Goal: Transaction & Acquisition: Book appointment/travel/reservation

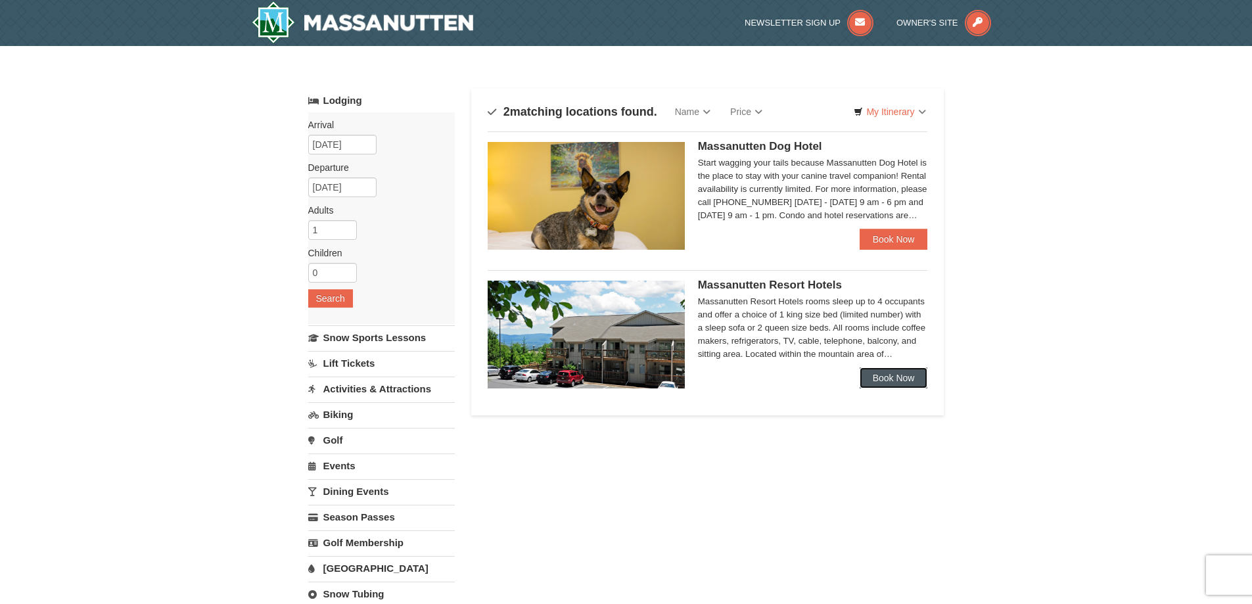
click at [884, 383] on link "Book Now" at bounding box center [894, 377] width 68 height 21
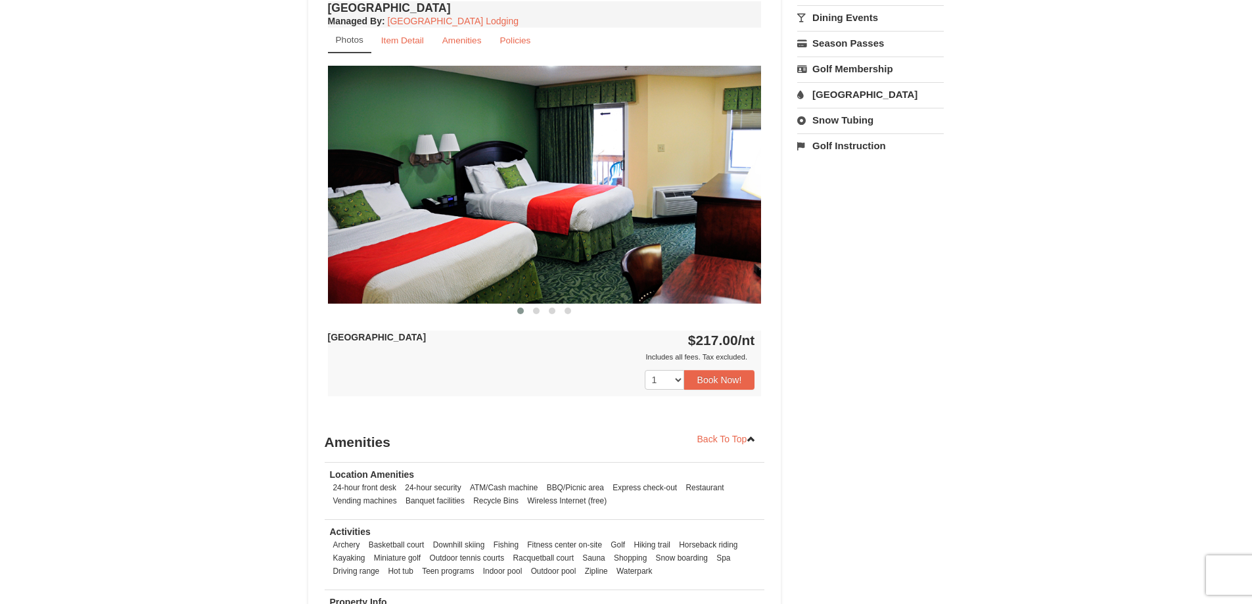
scroll to position [460, 0]
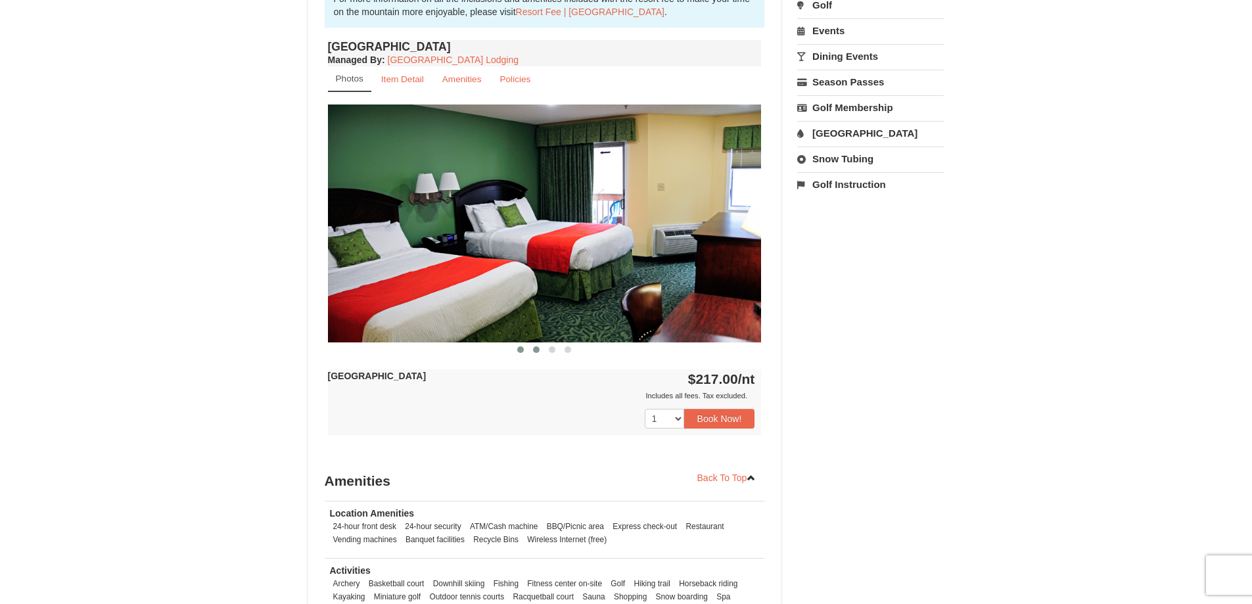
click at [537, 353] on button at bounding box center [536, 349] width 16 height 13
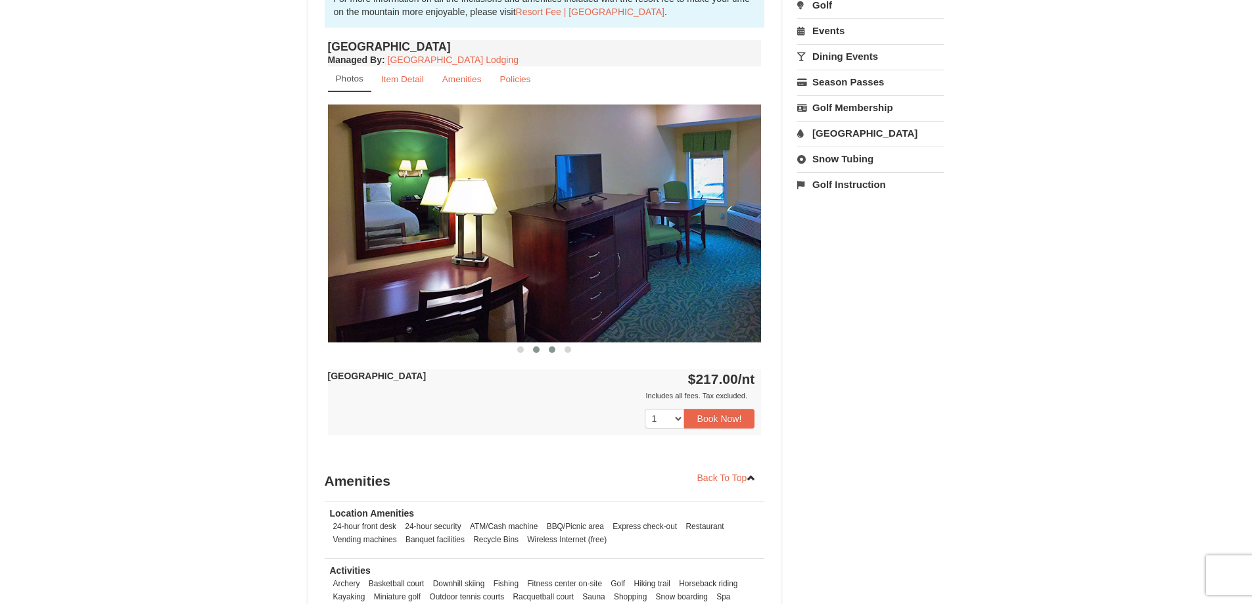
click at [546, 348] on button at bounding box center [552, 349] width 16 height 13
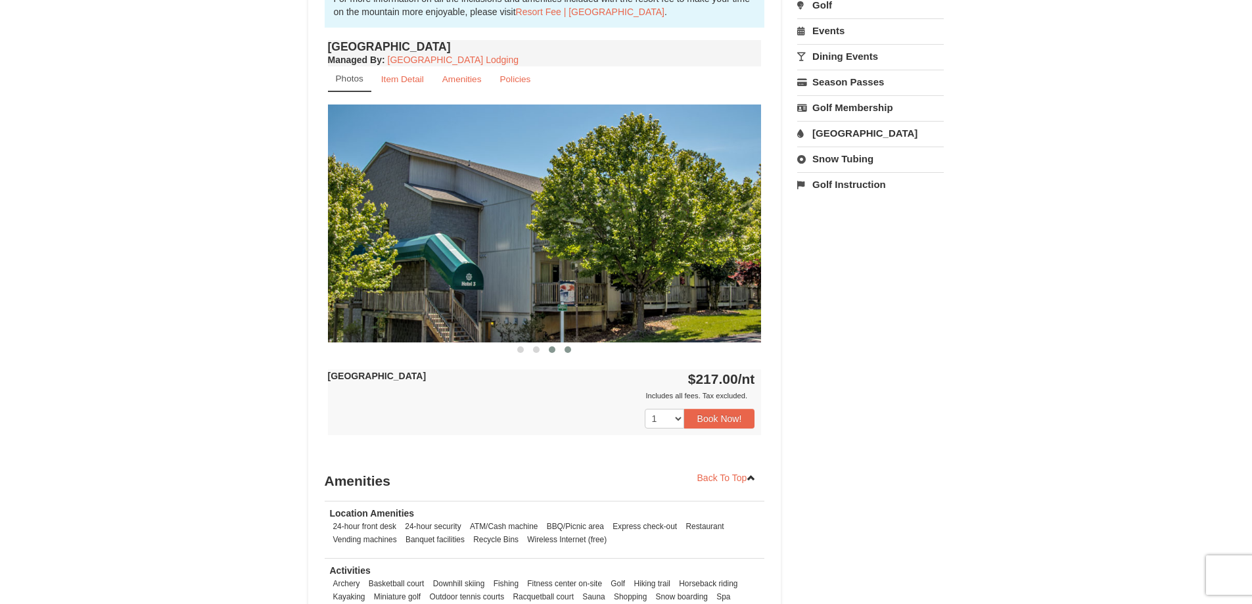
click at [564, 353] on button at bounding box center [568, 349] width 16 height 13
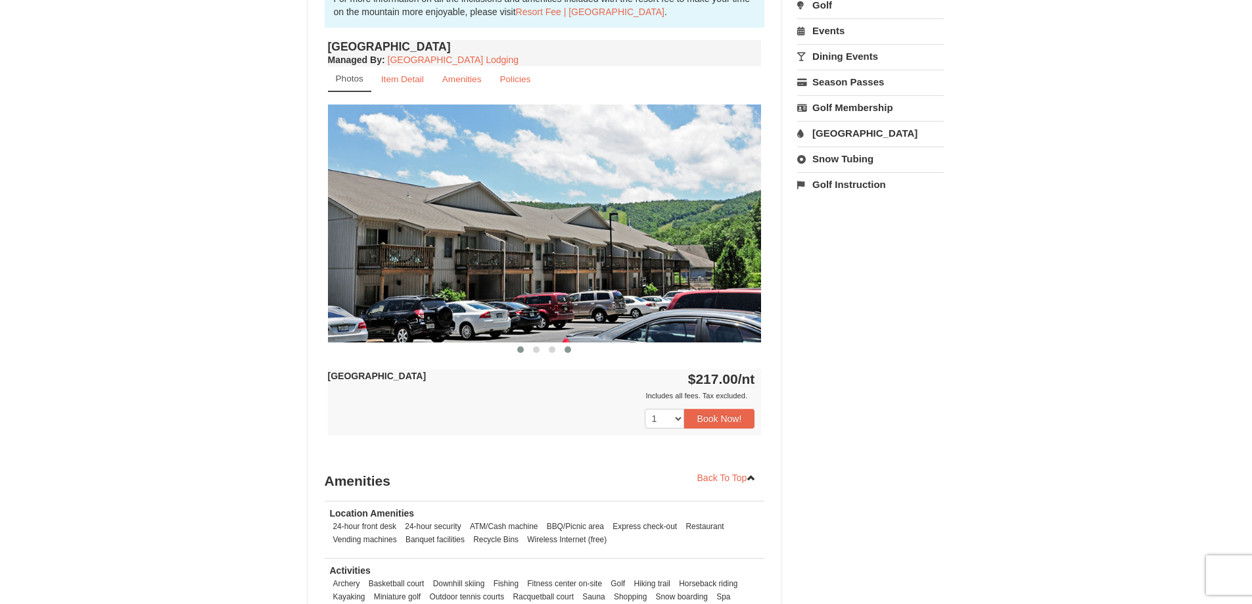
click at [523, 346] on span at bounding box center [520, 349] width 7 height 7
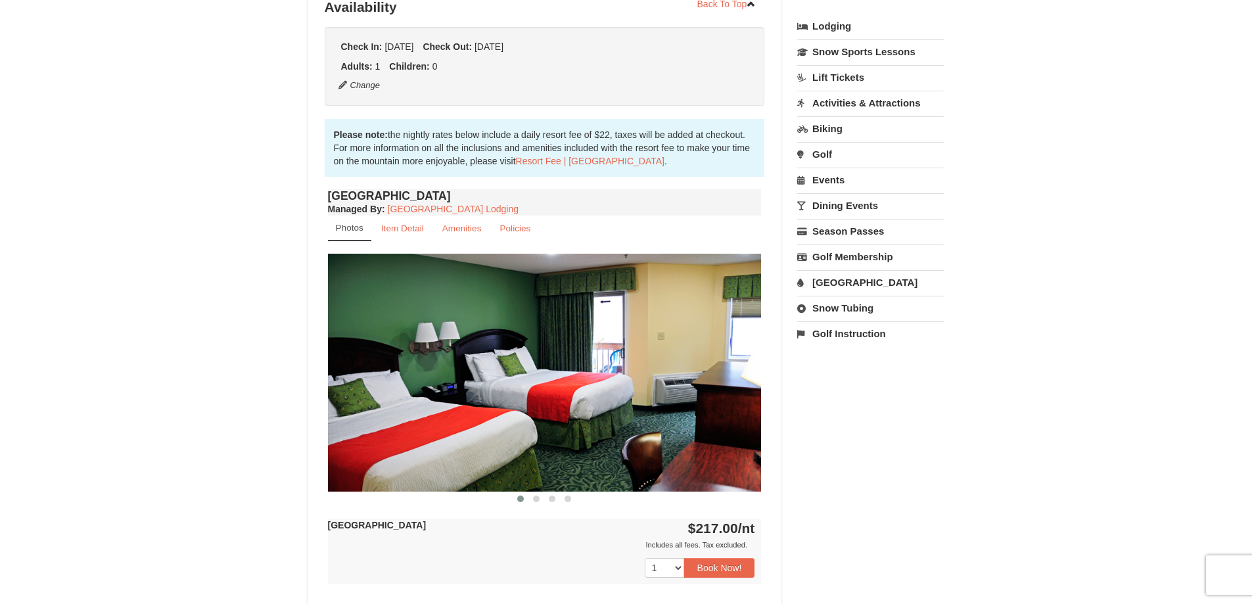
scroll to position [263, 0]
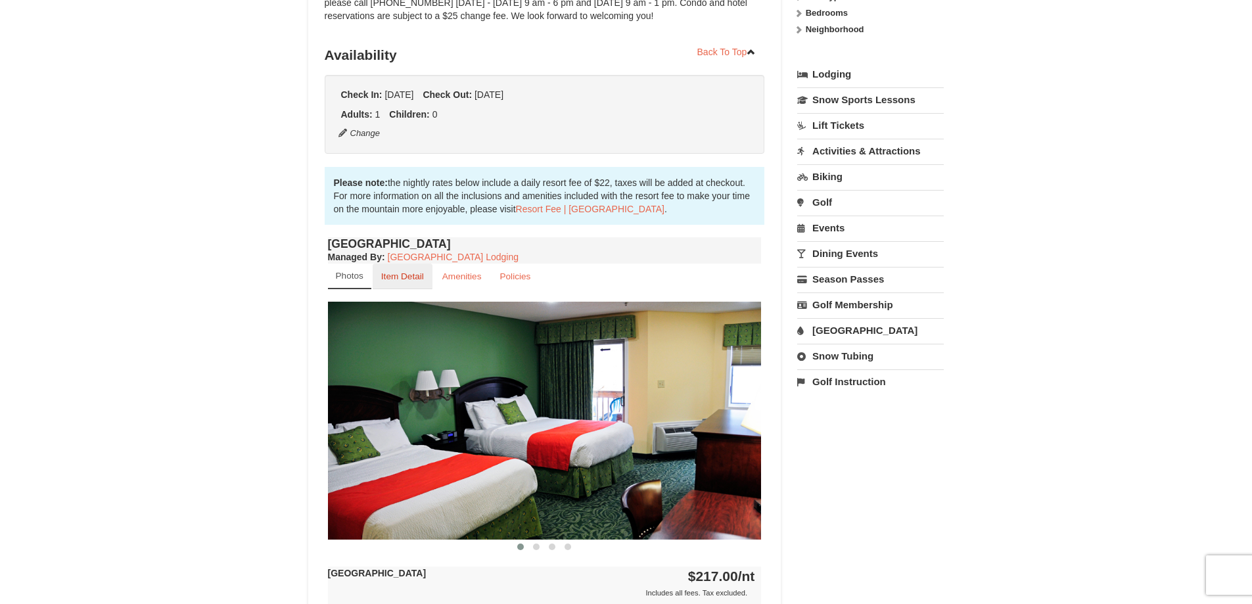
click at [404, 268] on link "Item Detail" at bounding box center [403, 277] width 60 height 26
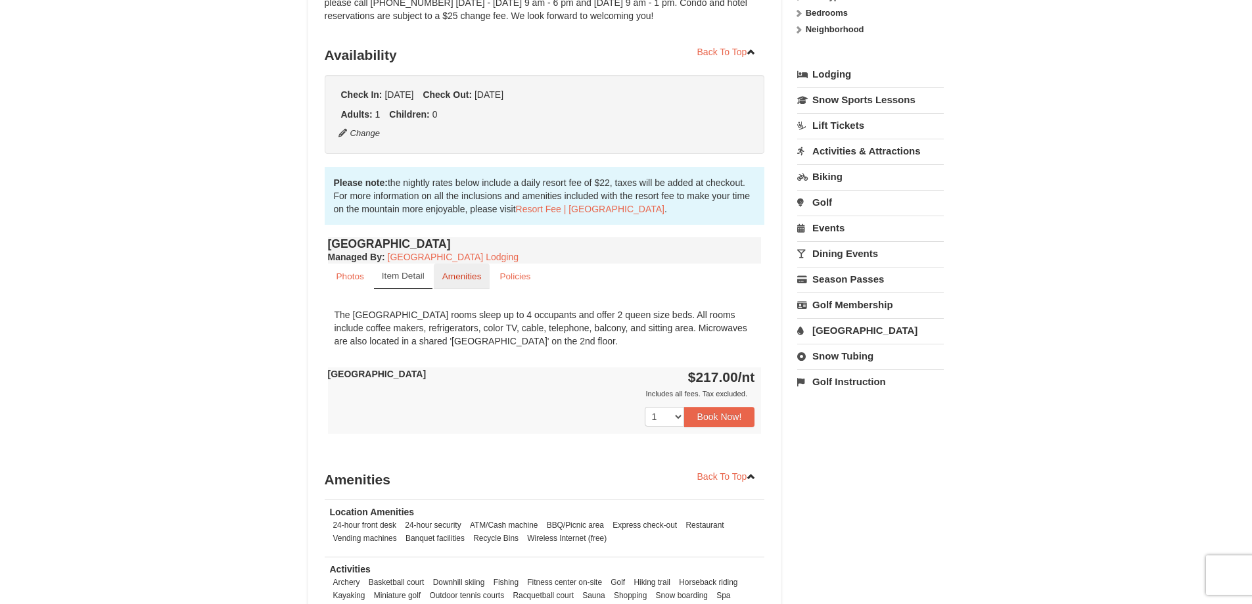
click at [477, 279] on small "Amenities" at bounding box center [461, 276] width 39 height 10
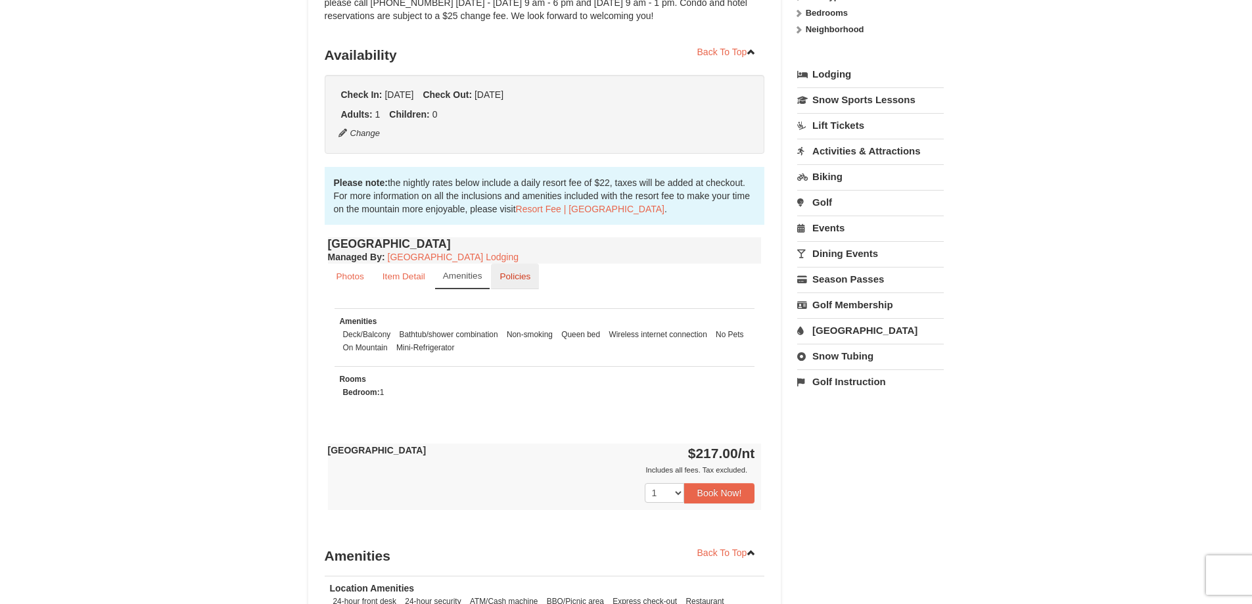
click at [513, 279] on small "Policies" at bounding box center [515, 276] width 31 height 10
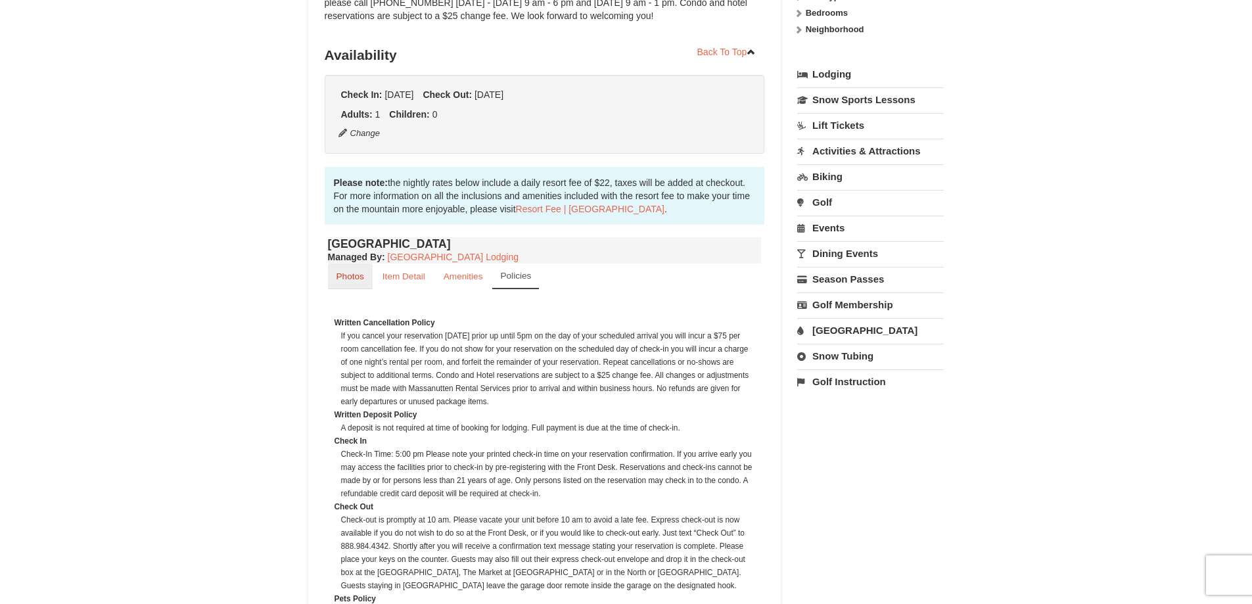
click at [362, 277] on small "Photos" at bounding box center [351, 276] width 28 height 10
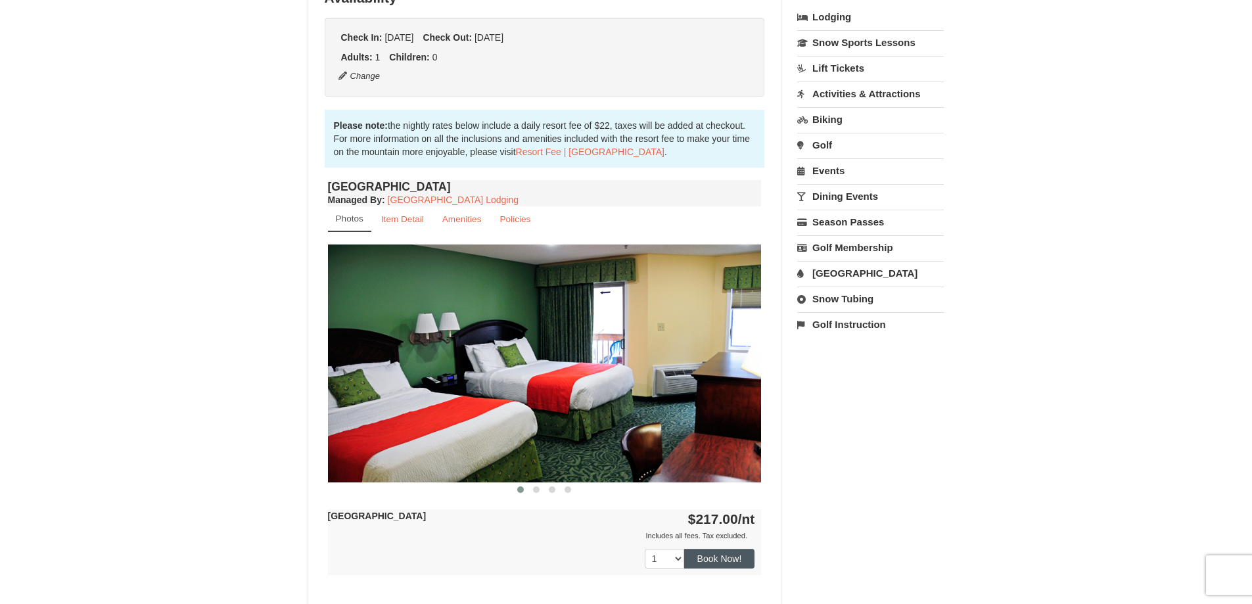
scroll to position [394, 0]
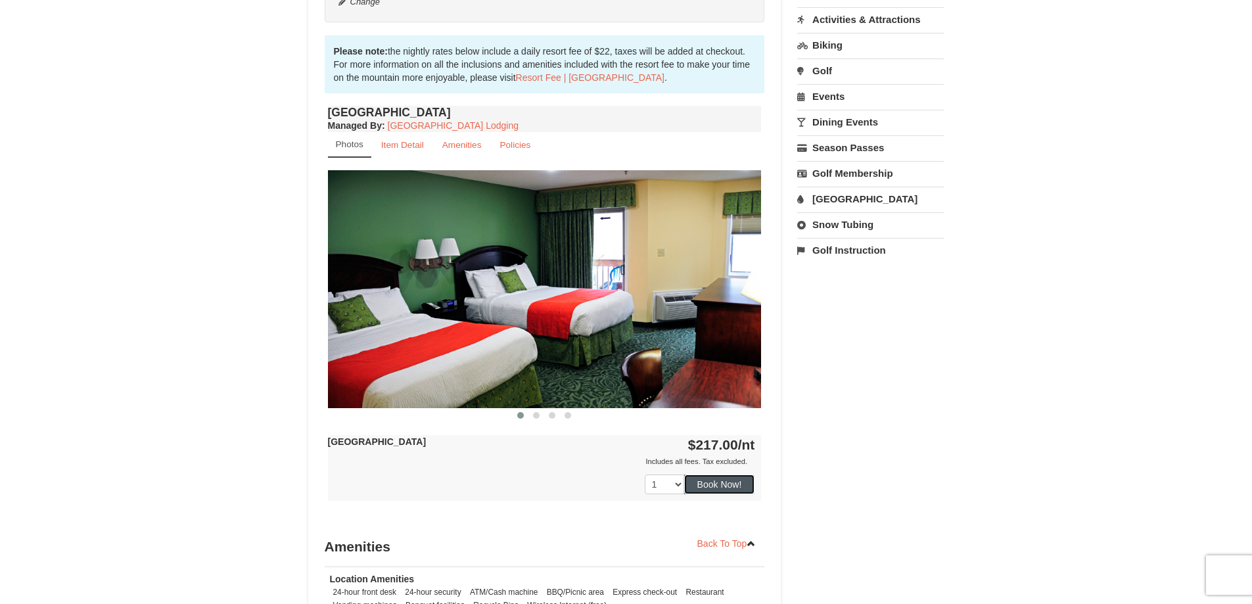
click at [716, 482] on button "Book Now!" at bounding box center [719, 485] width 71 height 20
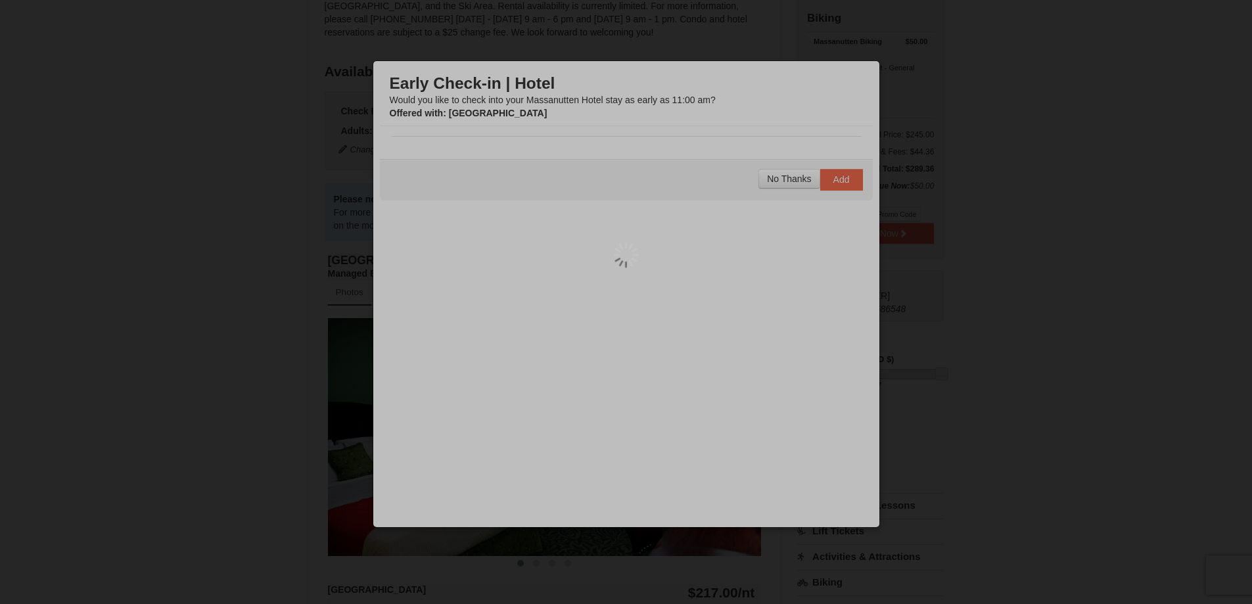
scroll to position [128, 0]
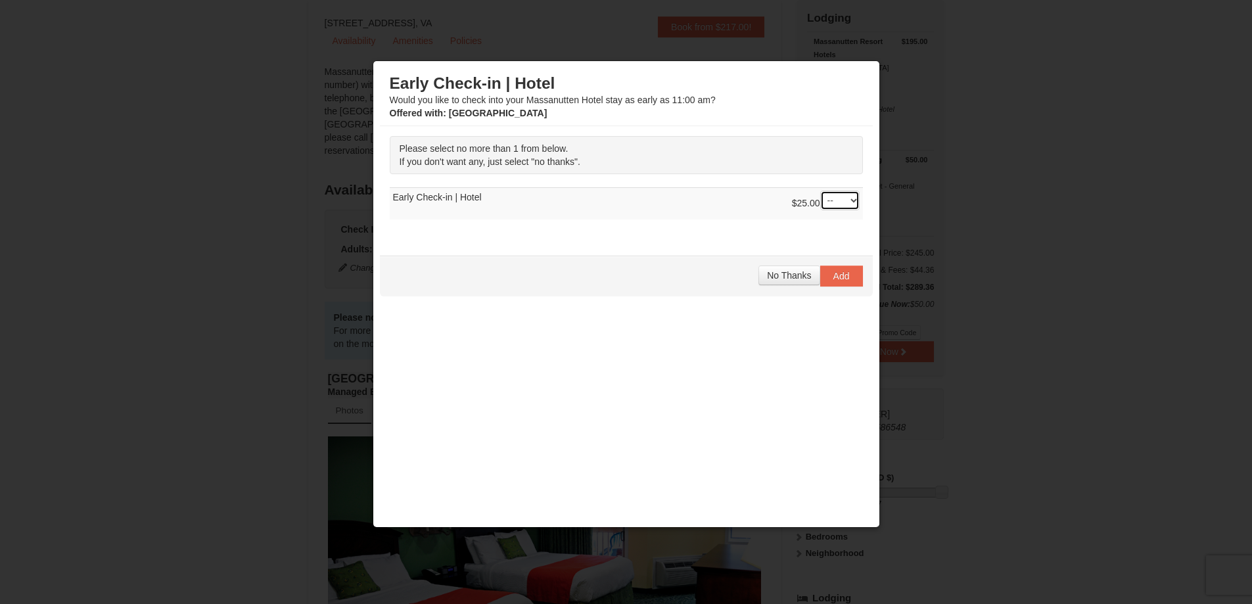
click at [849, 201] on select "-- 01" at bounding box center [839, 201] width 39 height 20
click at [845, 199] on select "-- 01" at bounding box center [839, 201] width 39 height 20
click at [767, 274] on span "No Thanks" at bounding box center [789, 275] width 44 height 11
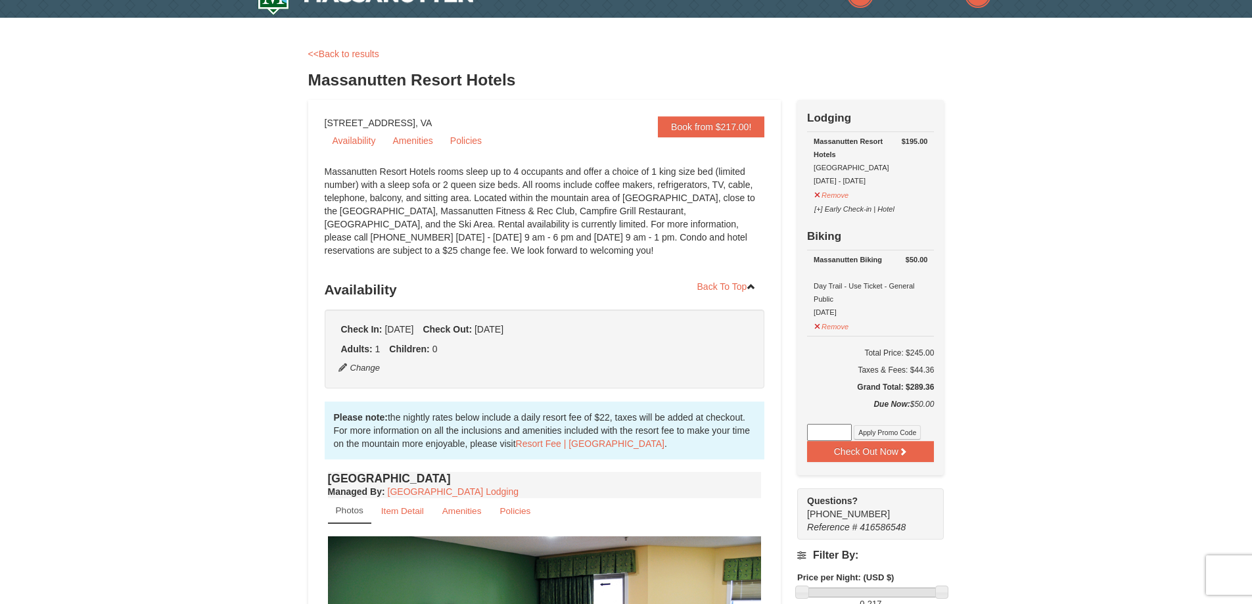
scroll to position [0, 0]
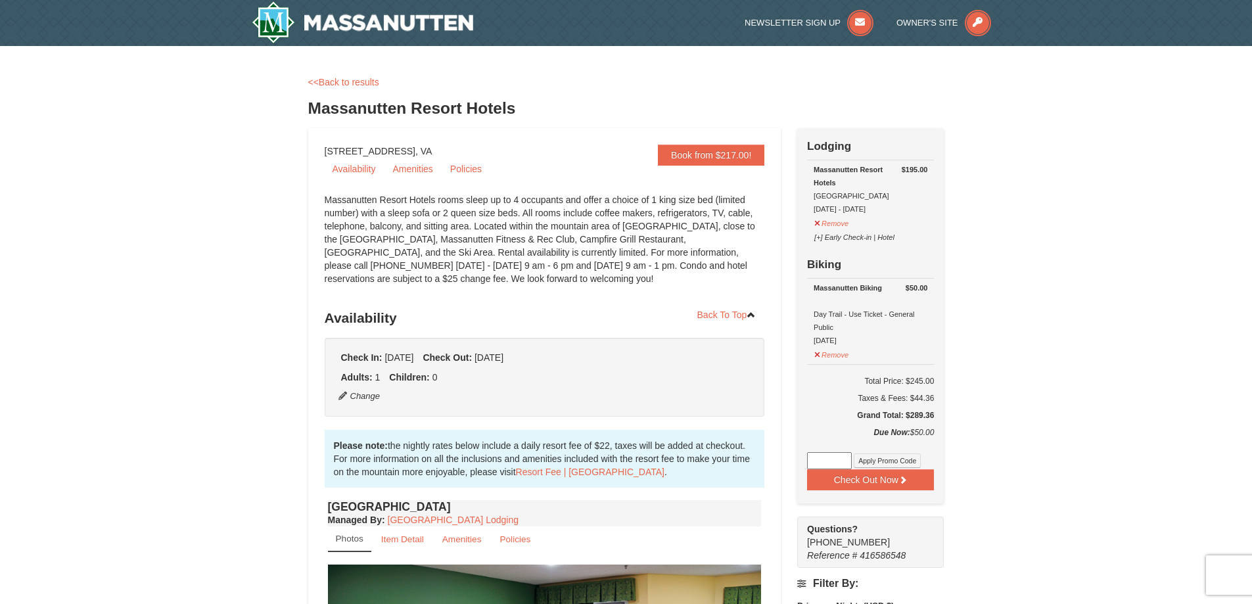
click at [847, 485] on button "Check Out Now" at bounding box center [870, 479] width 127 height 21
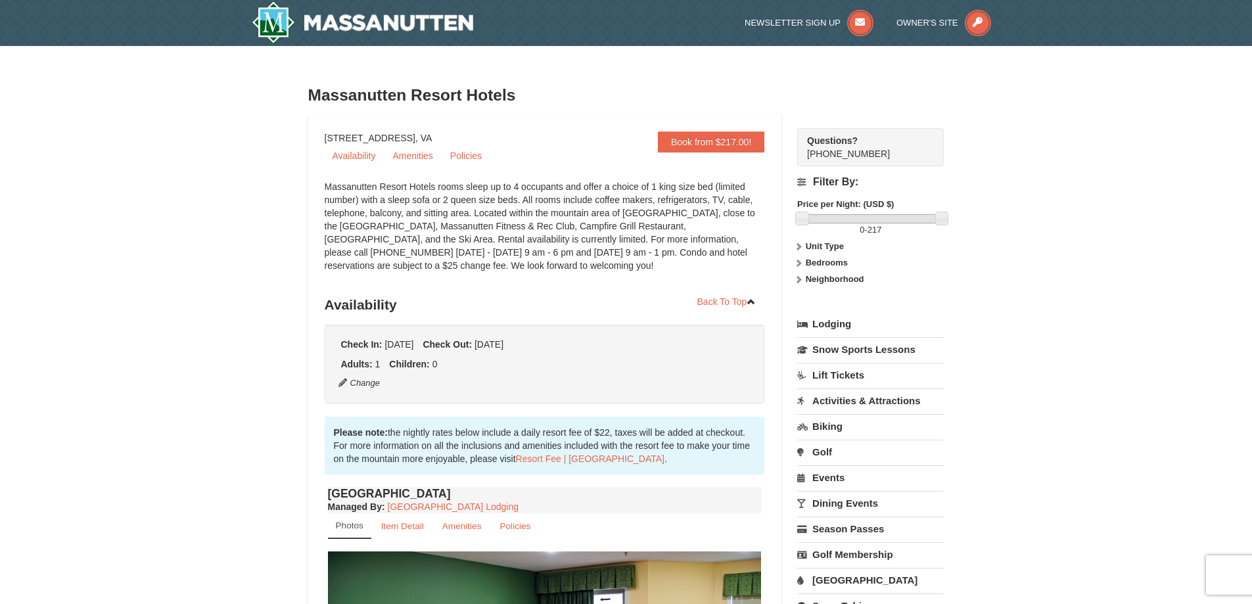
click at [822, 426] on link "Biking" at bounding box center [870, 426] width 147 height 24
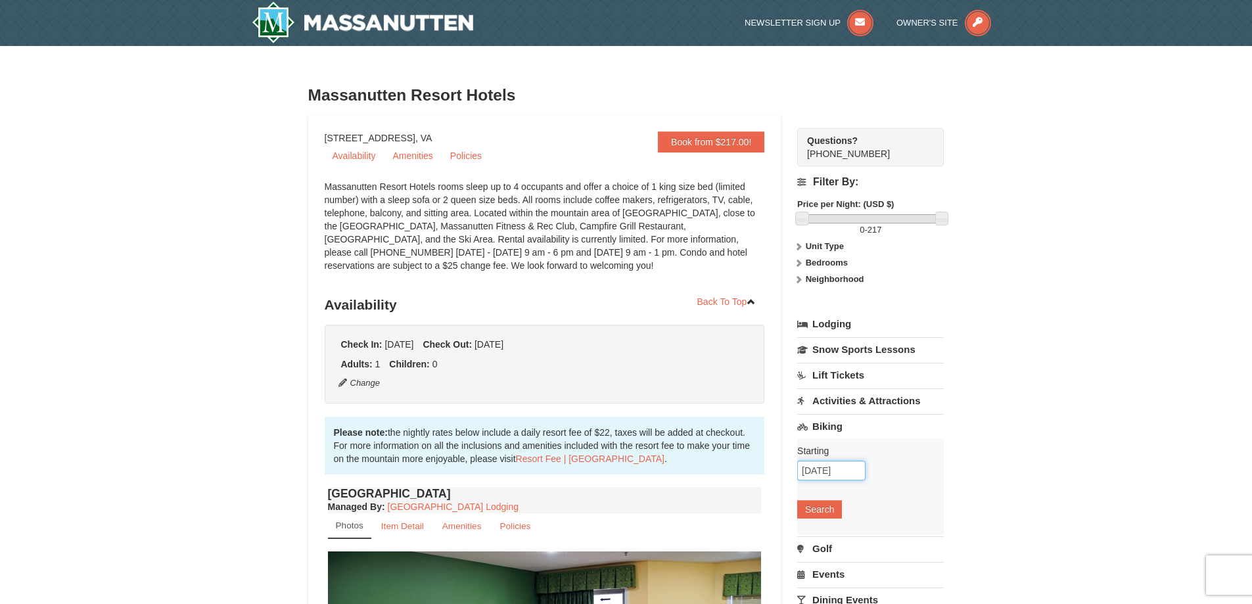
click at [838, 468] on input "[DATE]" at bounding box center [831, 471] width 68 height 20
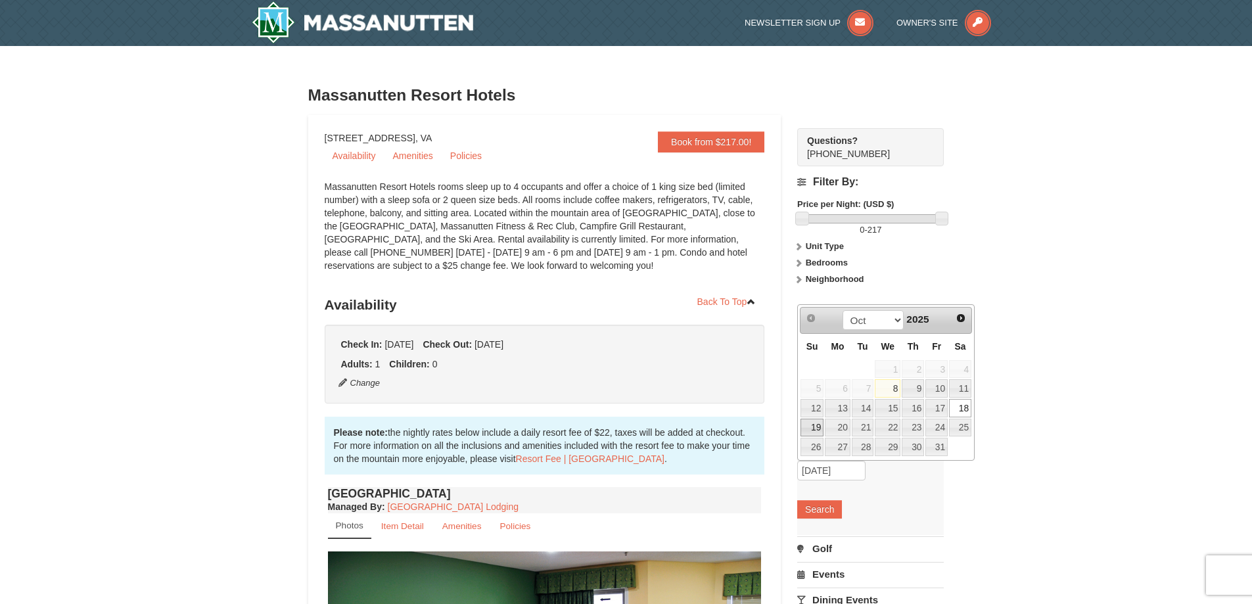
click at [810, 424] on link "19" at bounding box center [812, 428] width 23 height 18
type input "[DATE]"
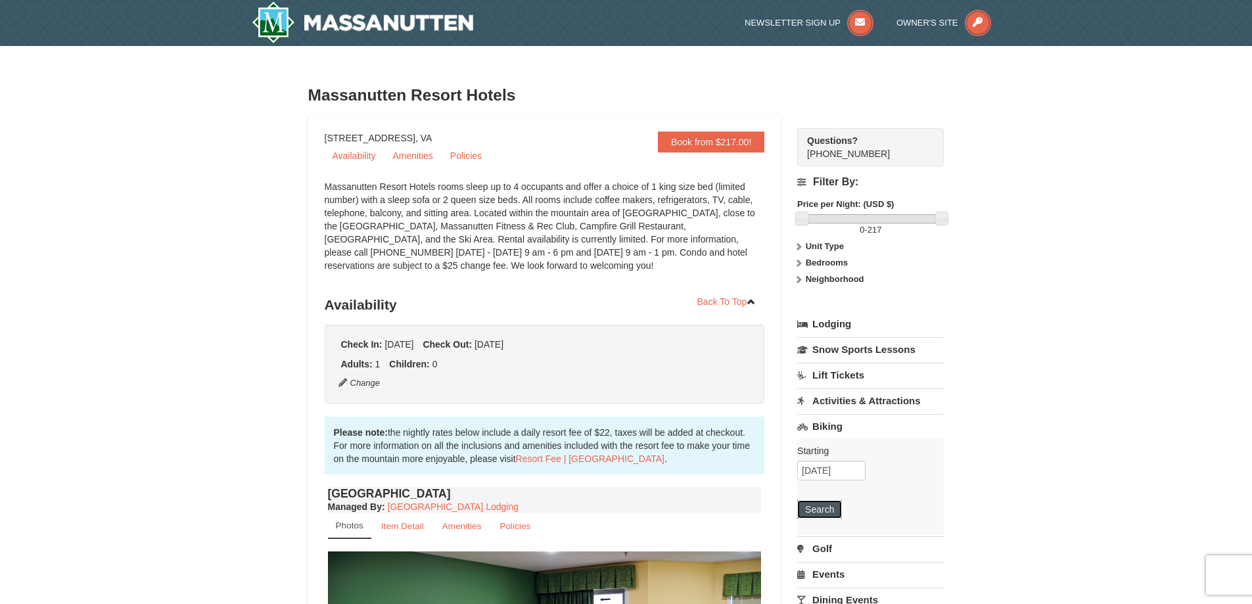
click at [822, 509] on button "Search" at bounding box center [819, 509] width 45 height 18
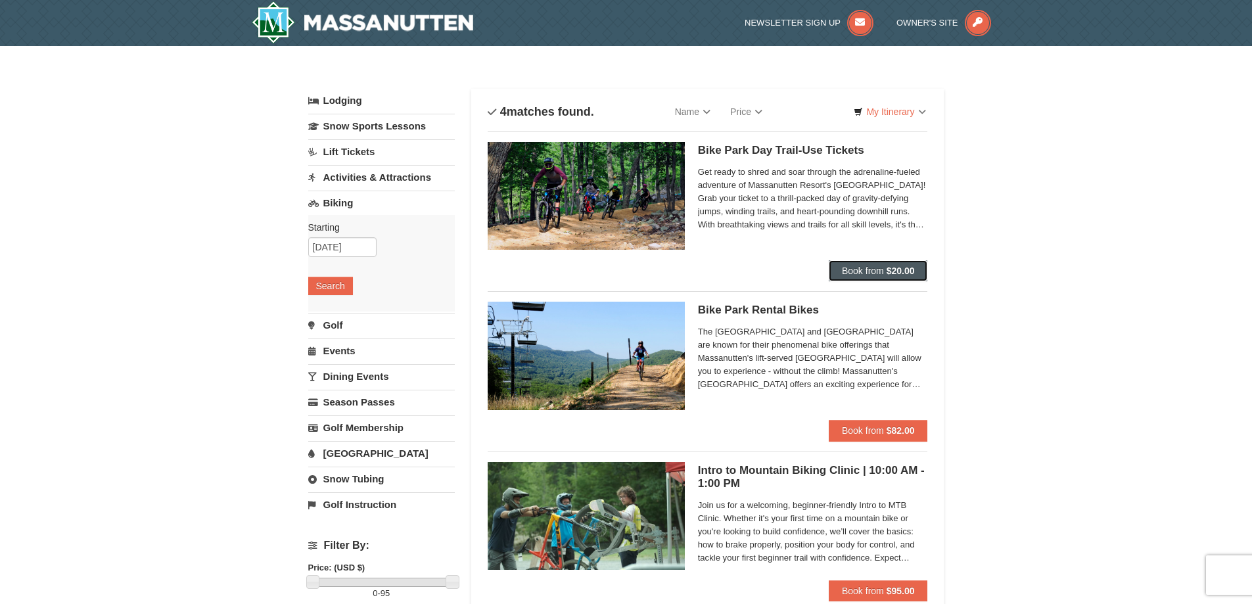
click at [887, 277] on button "Book from $20.00" at bounding box center [878, 270] width 99 height 21
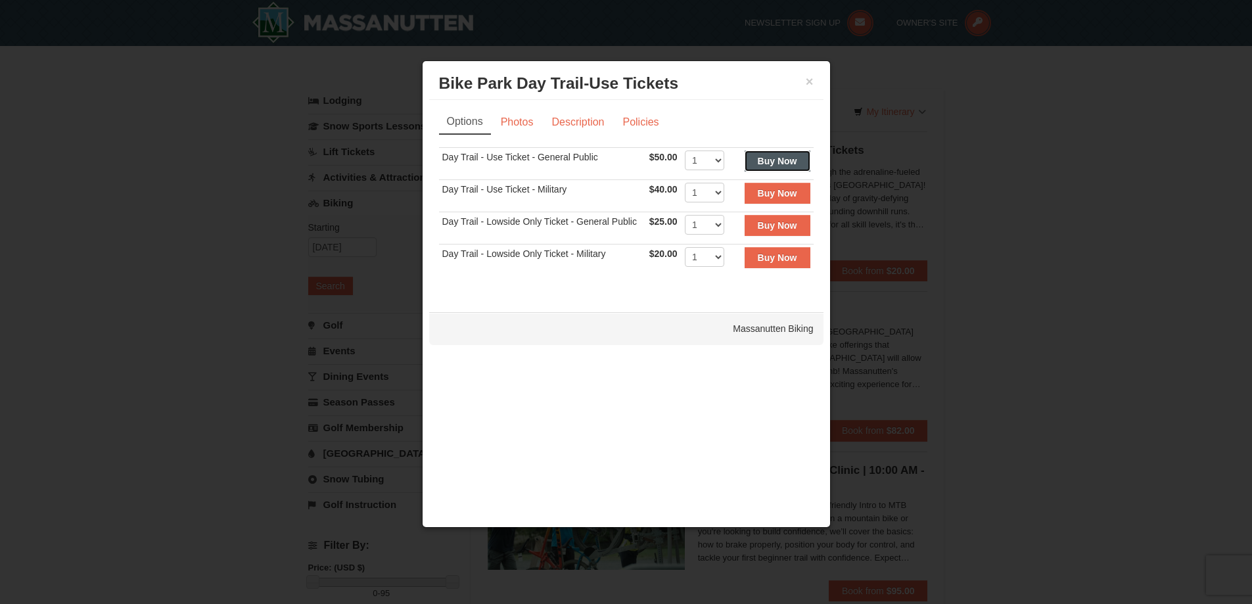
click at [778, 154] on button "Buy Now" at bounding box center [778, 161] width 66 height 21
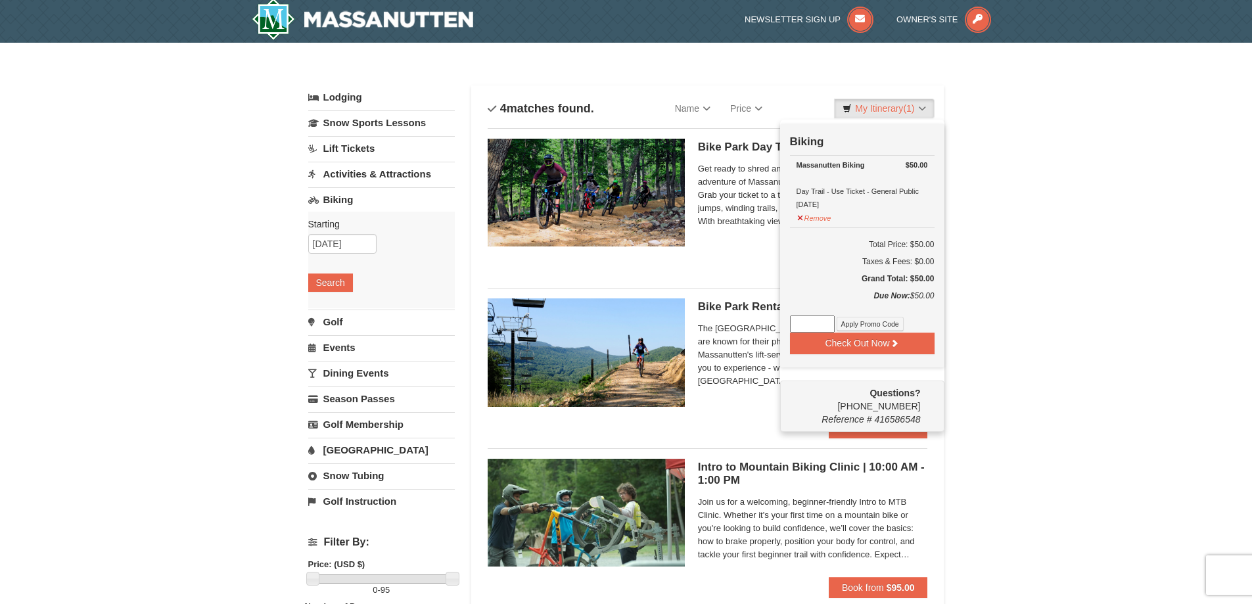
scroll to position [4, 0]
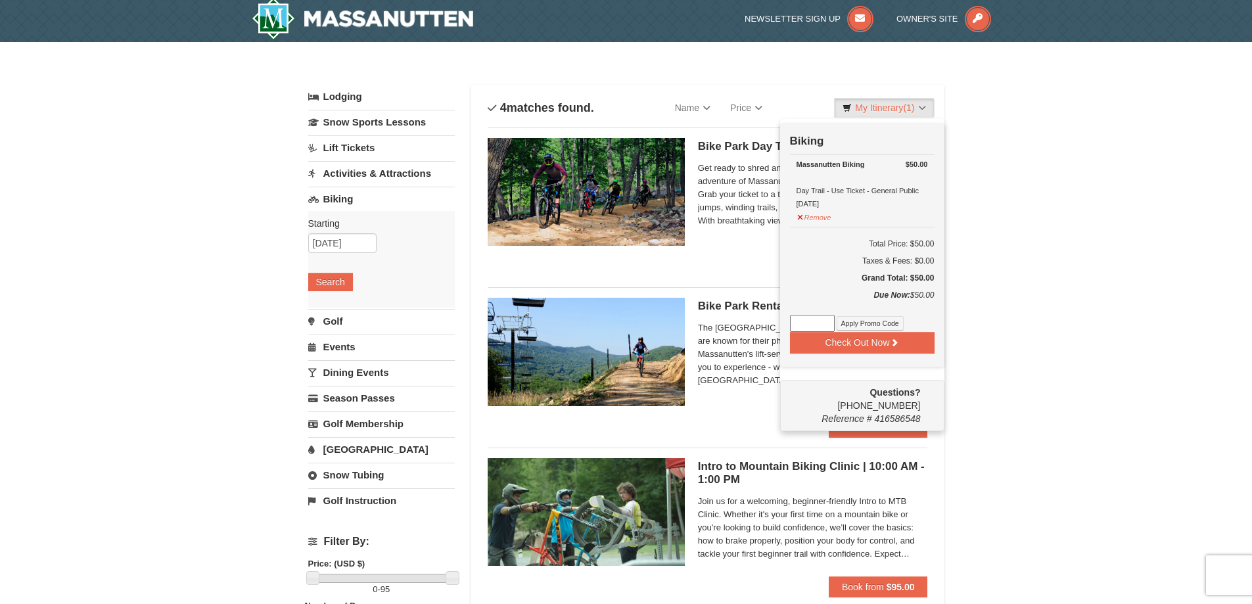
click at [999, 323] on div "× Categories List Filter My Itinerary (1) Check Out Now Biking $50.00 Massanutt…" at bounding box center [626, 463] width 1252 height 843
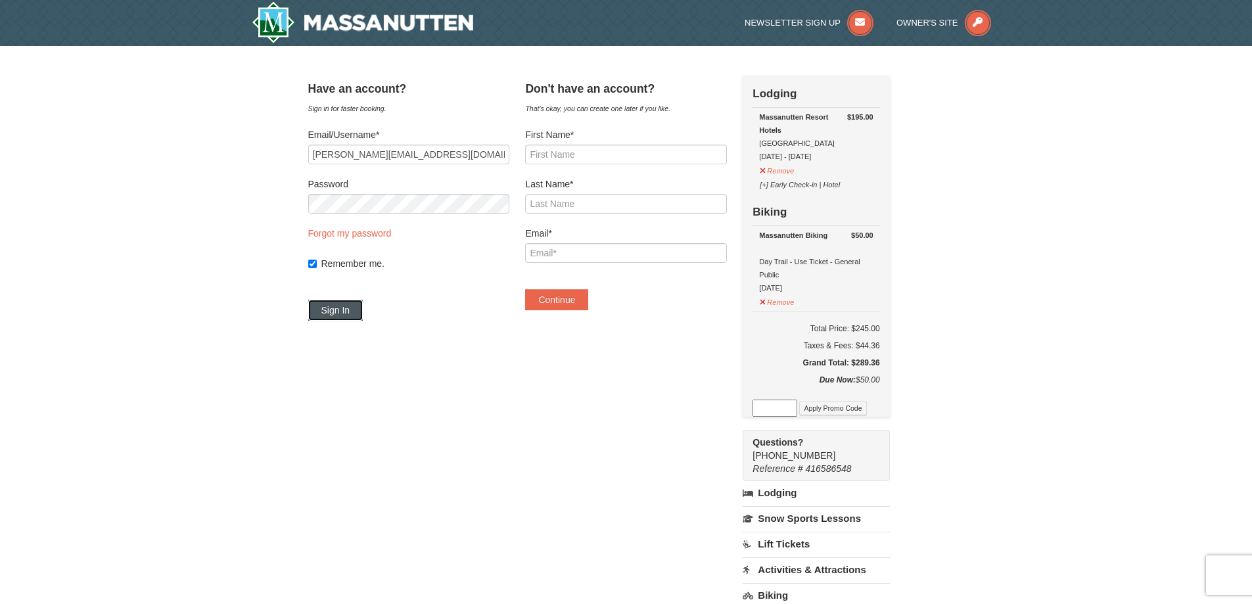
click at [339, 308] on button "Sign In" at bounding box center [335, 310] width 55 height 21
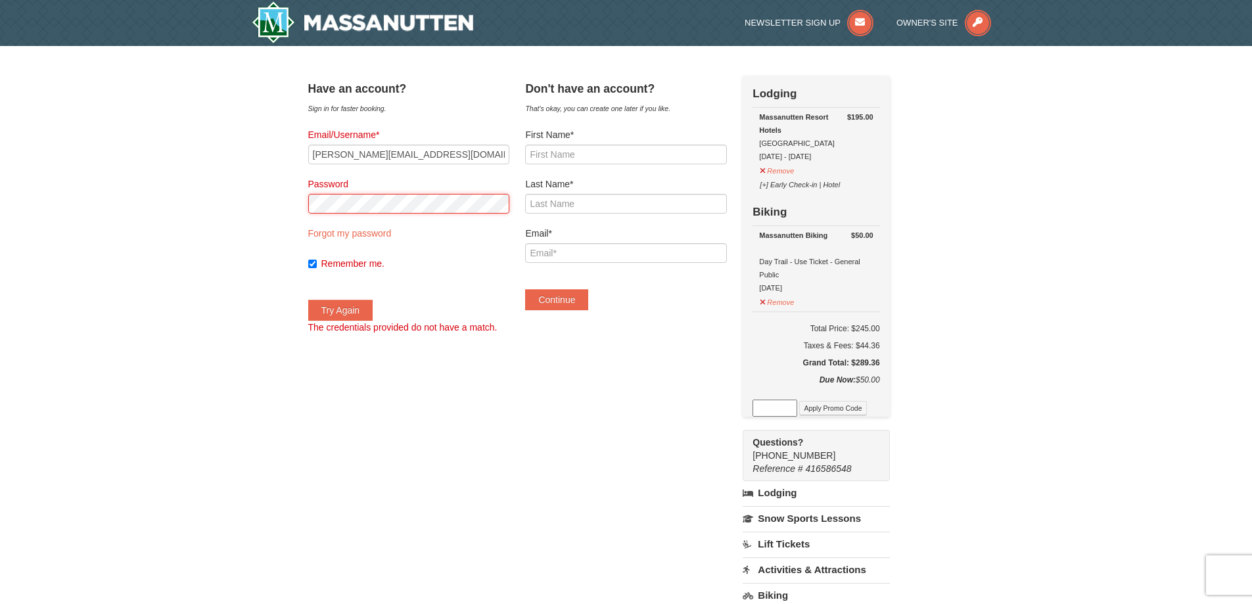
click at [256, 223] on div "× Have an account? Sign in for faster booking. Email/Username* mason@designphys…" at bounding box center [626, 450] width 1252 height 809
click at [348, 310] on button "Try Again" at bounding box center [340, 310] width 65 height 21
click at [454, 156] on input "mason@designphysics.net" at bounding box center [408, 155] width 201 height 20
click at [369, 168] on form "Email/Username* mason@designphysics.net Password Forgot my password Remember me…" at bounding box center [408, 231] width 201 height 206
click at [295, 204] on div "× Have an account? Sign in for faster booking. Email/Username* mason@designphys…" at bounding box center [626, 450] width 663 height 783
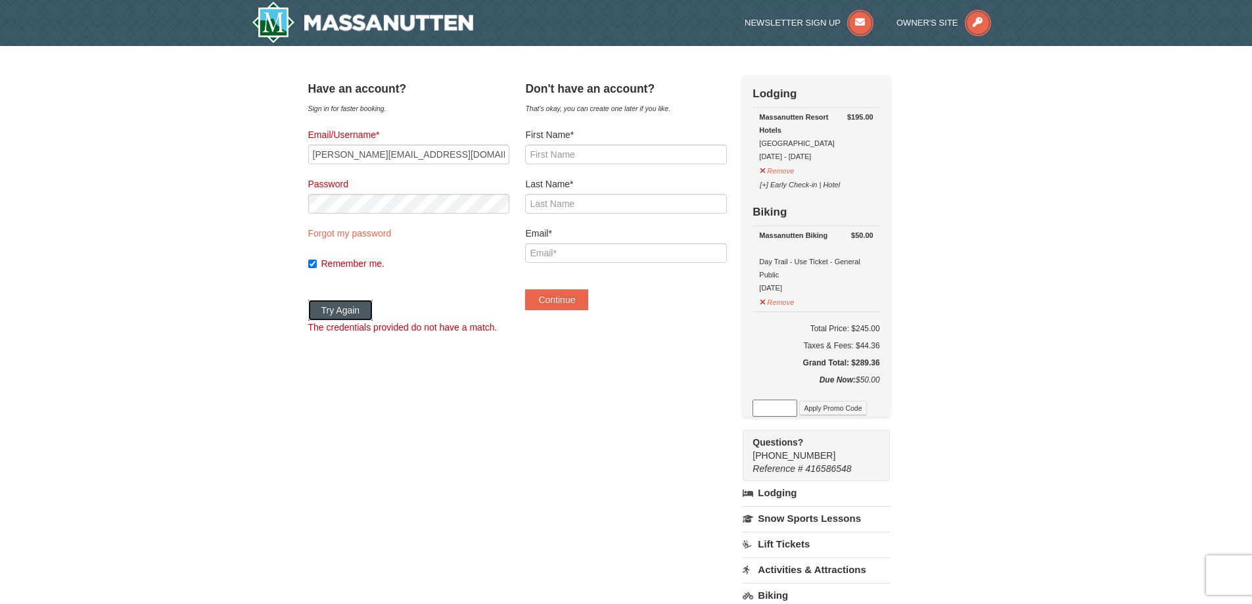
click at [371, 308] on button "Try Again" at bounding box center [340, 310] width 65 height 21
click at [385, 230] on link "Forgot my password" at bounding box center [349, 233] width 83 height 11
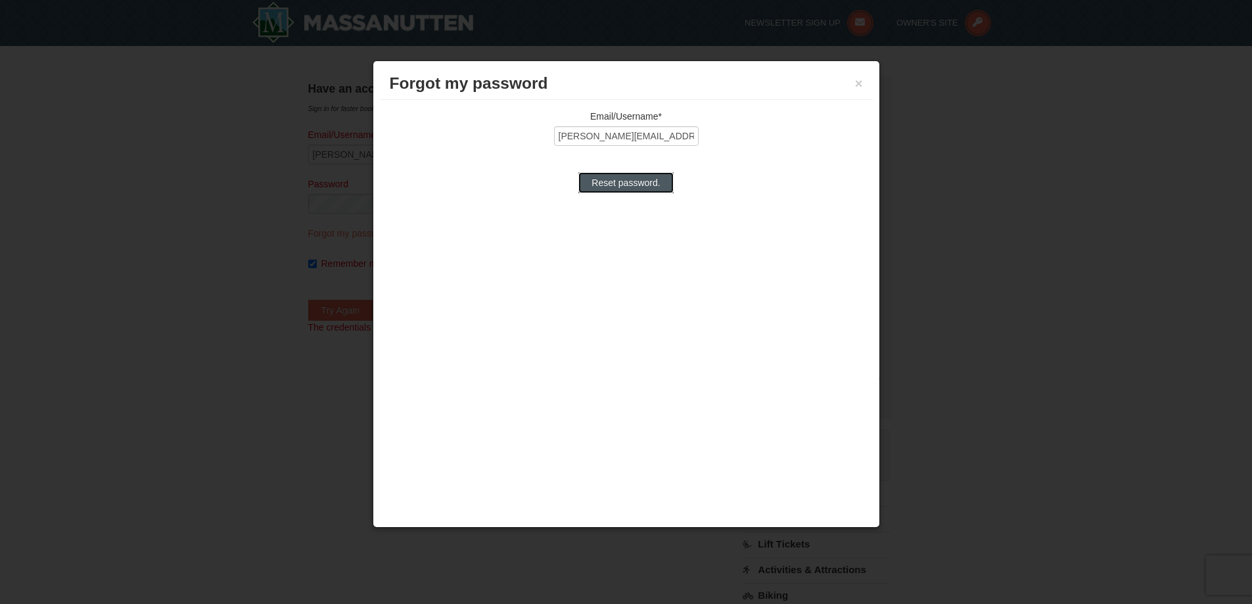
click at [610, 184] on input "Reset password." at bounding box center [625, 182] width 95 height 21
type input "Processing..."
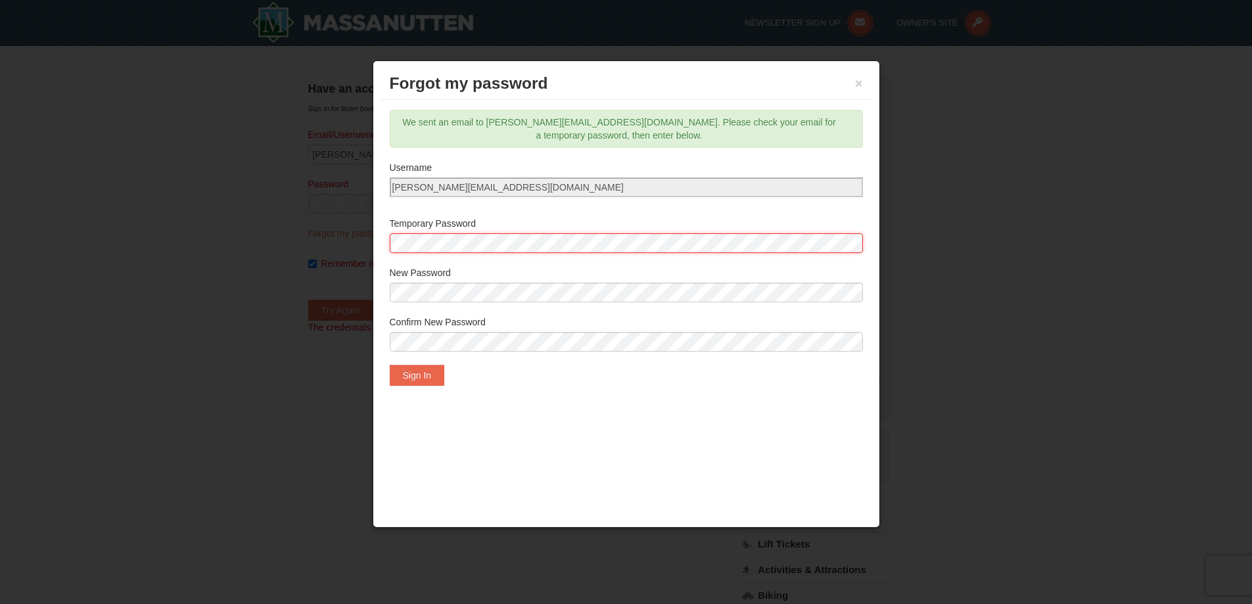
click at [362, 244] on body "Browser Not Supported We notice you are using a browser which will not provide …" at bounding box center [626, 592] width 1252 height 1184
click at [440, 388] on div "Email/Username* mason@designphysics.net Reset password. We sent an email to mas…" at bounding box center [626, 248] width 493 height 296
click at [438, 375] on button "Sign In" at bounding box center [417, 375] width 55 height 21
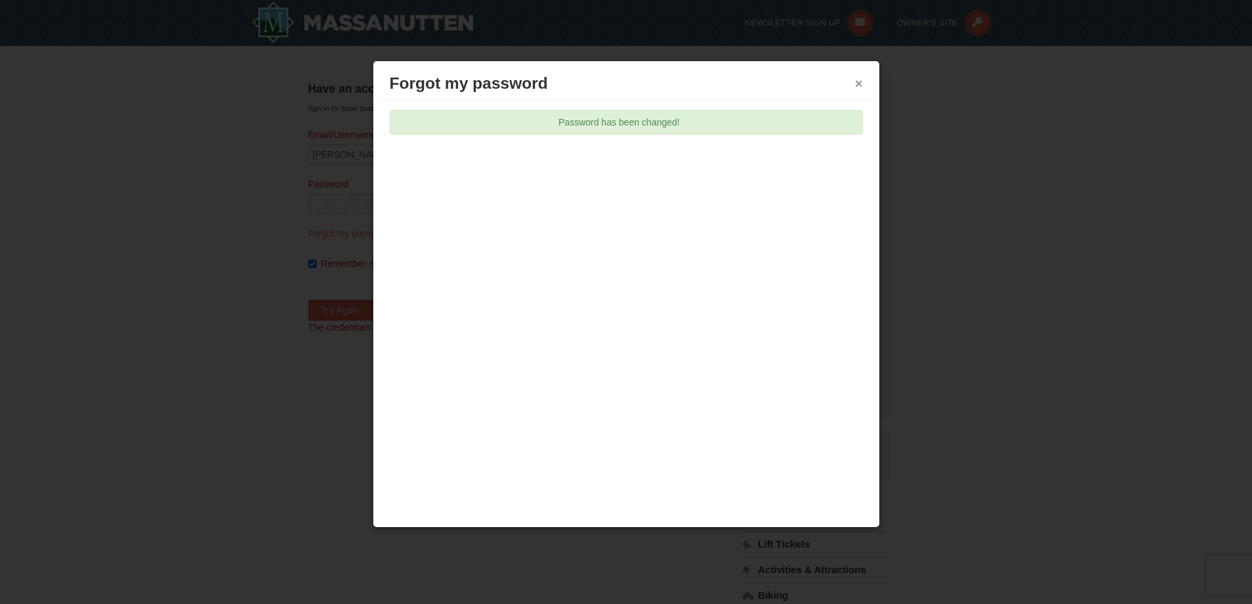
click at [856, 82] on button "×" at bounding box center [859, 83] width 8 height 13
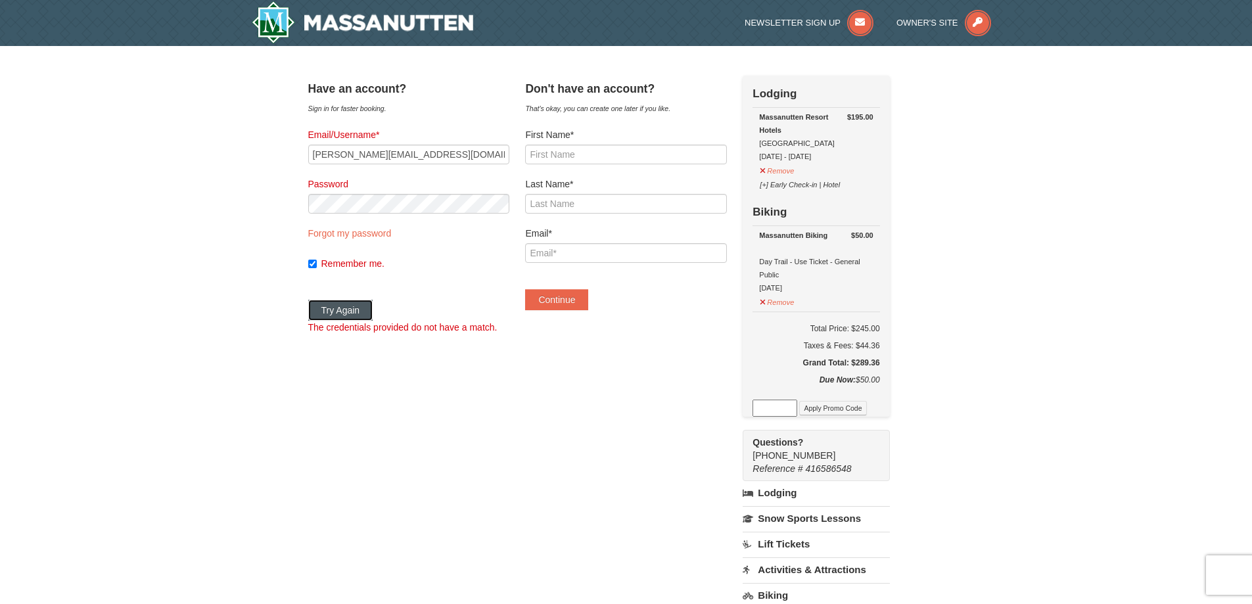
click at [360, 308] on button "Try Again" at bounding box center [340, 310] width 65 height 21
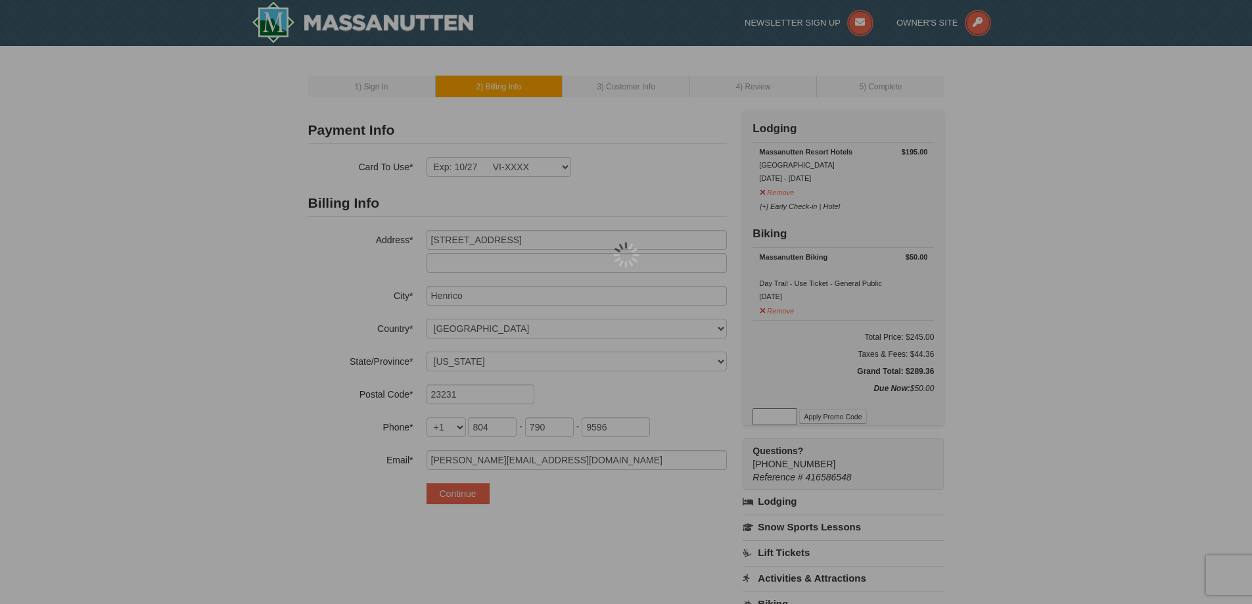
select select "VA"
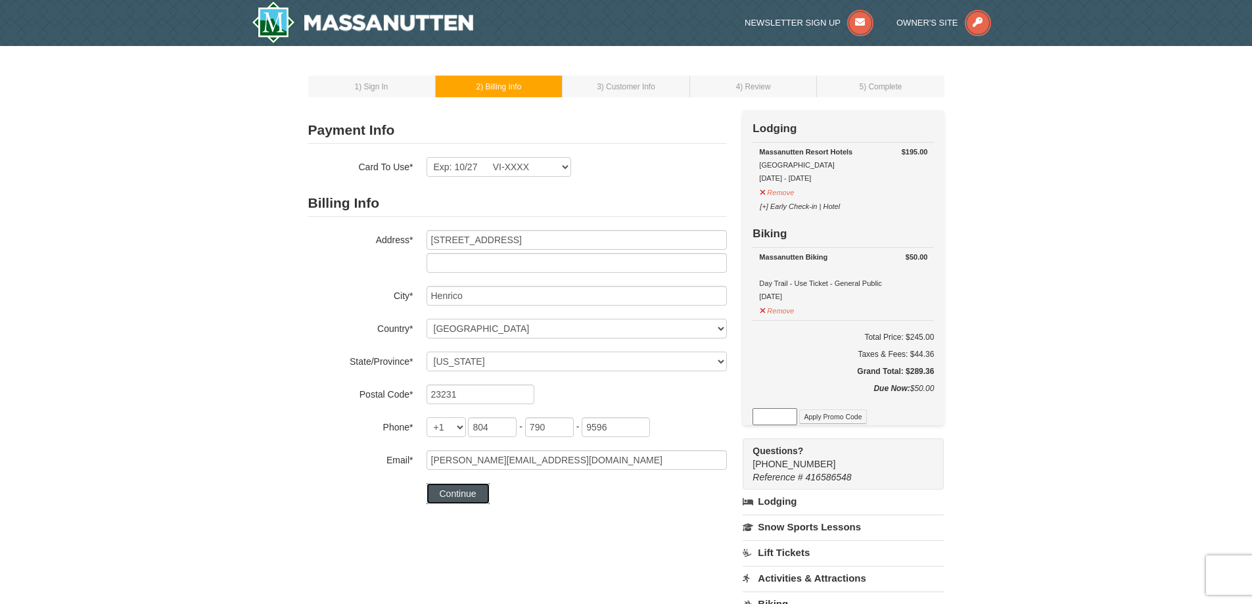
click at [475, 502] on button "Continue" at bounding box center [458, 493] width 63 height 21
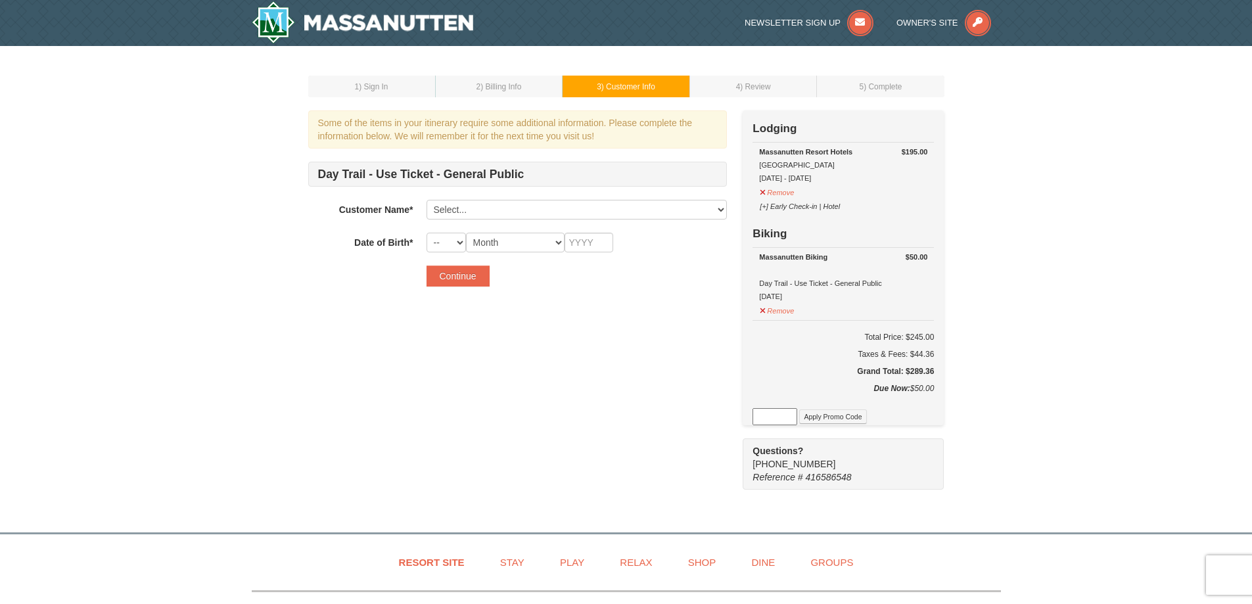
click at [496, 220] on div "Day Trail - Use Ticket - General Public Customer Name* Select... Mason Hopkins …" at bounding box center [517, 207] width 419 height 91
click at [488, 220] on div "Day Trail - Use Ticket - General Public Customer Name* Select... Mason Hopkins …" at bounding box center [517, 207] width 419 height 91
click at [484, 216] on select "Select... Mason Hopkins Joni Hopkins Jason Hopkins Add New..." at bounding box center [577, 210] width 300 height 20
select select "14044500"
click at [427, 200] on select "Select... Mason Hopkins Joni Hopkins Jason Hopkins Add New..." at bounding box center [577, 210] width 300 height 20
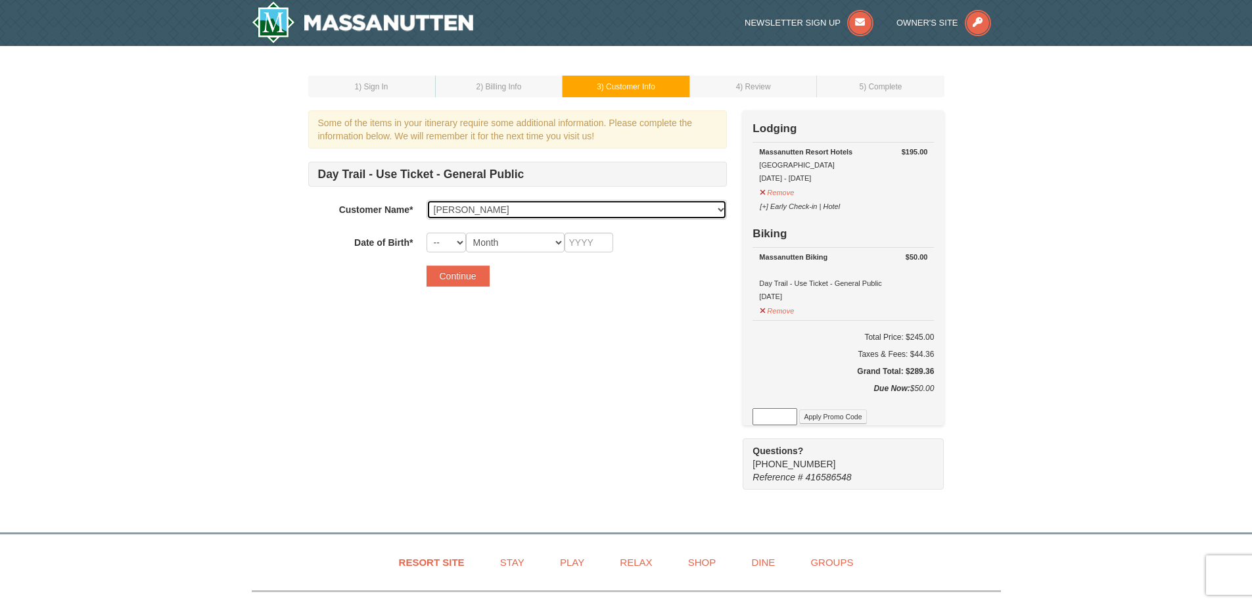
select select "19"
select select "04"
type input "1999"
click at [477, 273] on button "Continue" at bounding box center [458, 276] width 63 height 21
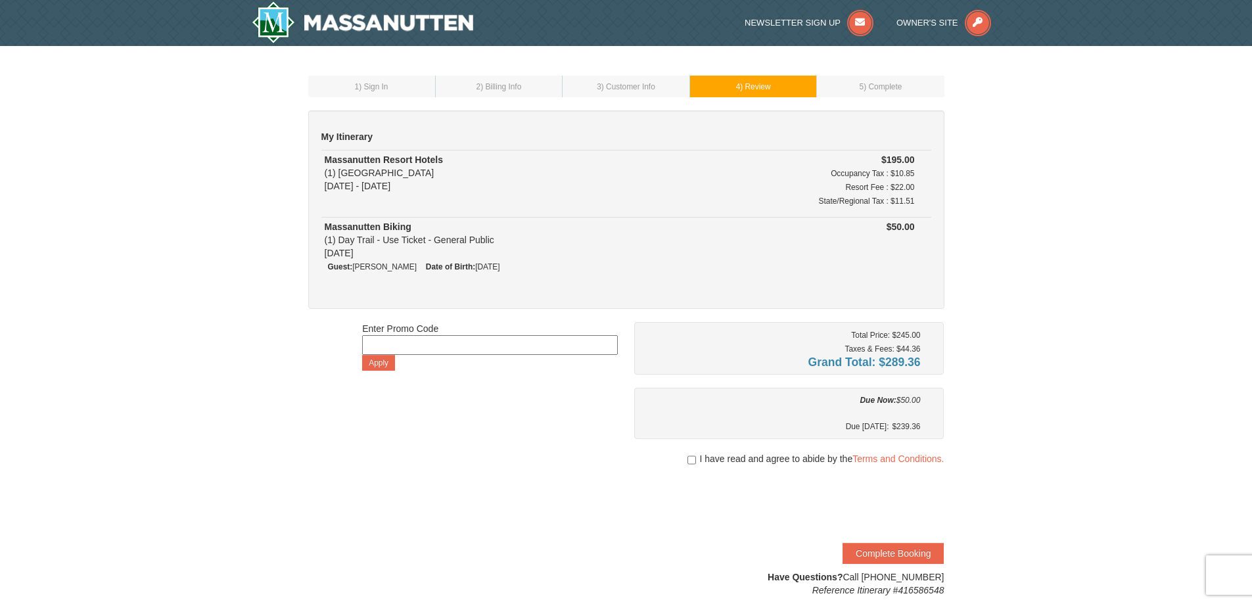
click at [1008, 68] on div "1 ) Sign In 2 ) Billing Info 3 ) Customer Info ) Review ×" at bounding box center [626, 336] width 1252 height 580
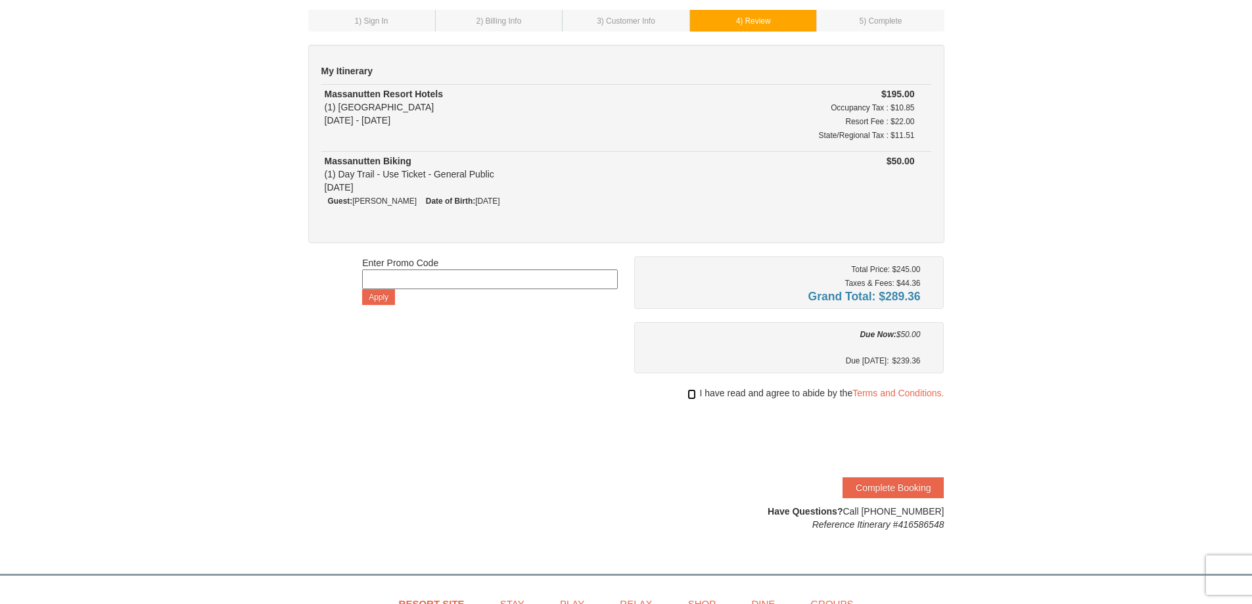
click at [689, 393] on input "checkbox" at bounding box center [692, 394] width 9 height 11
checkbox input "true"
click at [893, 484] on button "Complete Booking" at bounding box center [893, 487] width 101 height 21
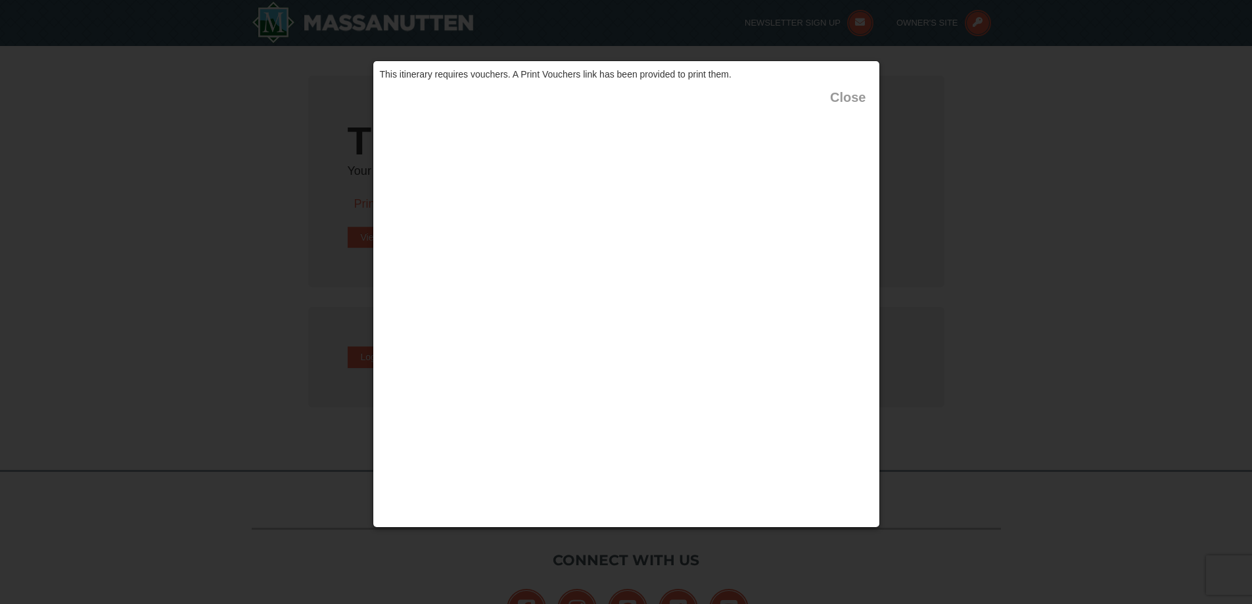
click at [835, 102] on button "Close" at bounding box center [847, 97] width 35 height 13
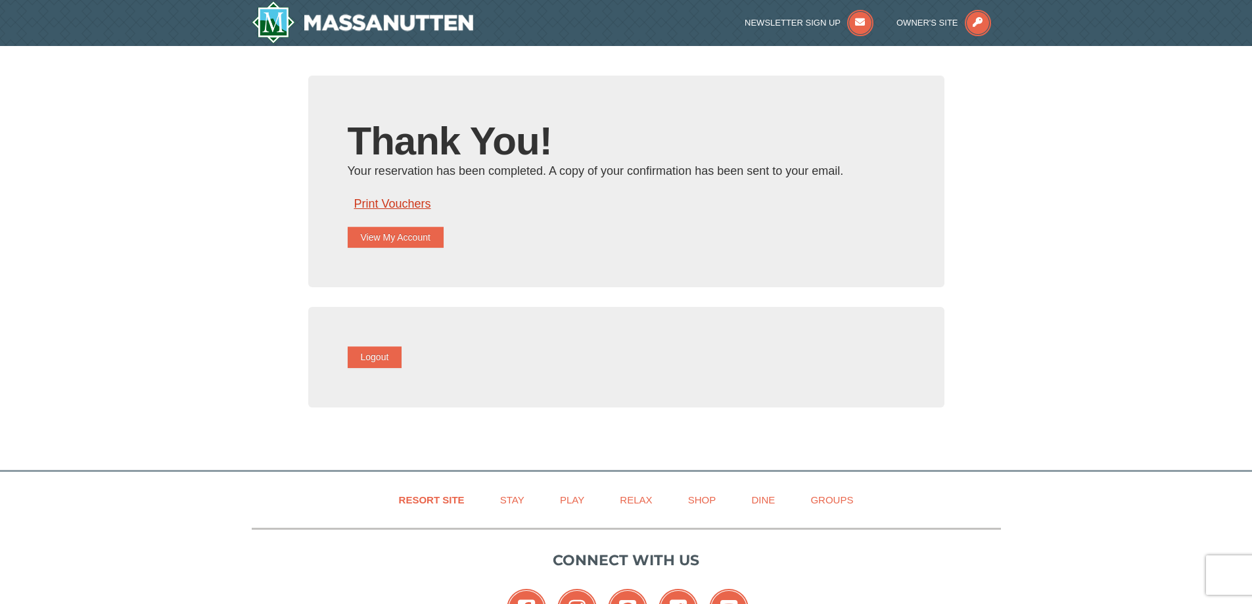
click at [403, 204] on link "Print Vouchers" at bounding box center [392, 203] width 77 height 13
click at [378, 243] on button "View My Account" at bounding box center [396, 237] width 96 height 21
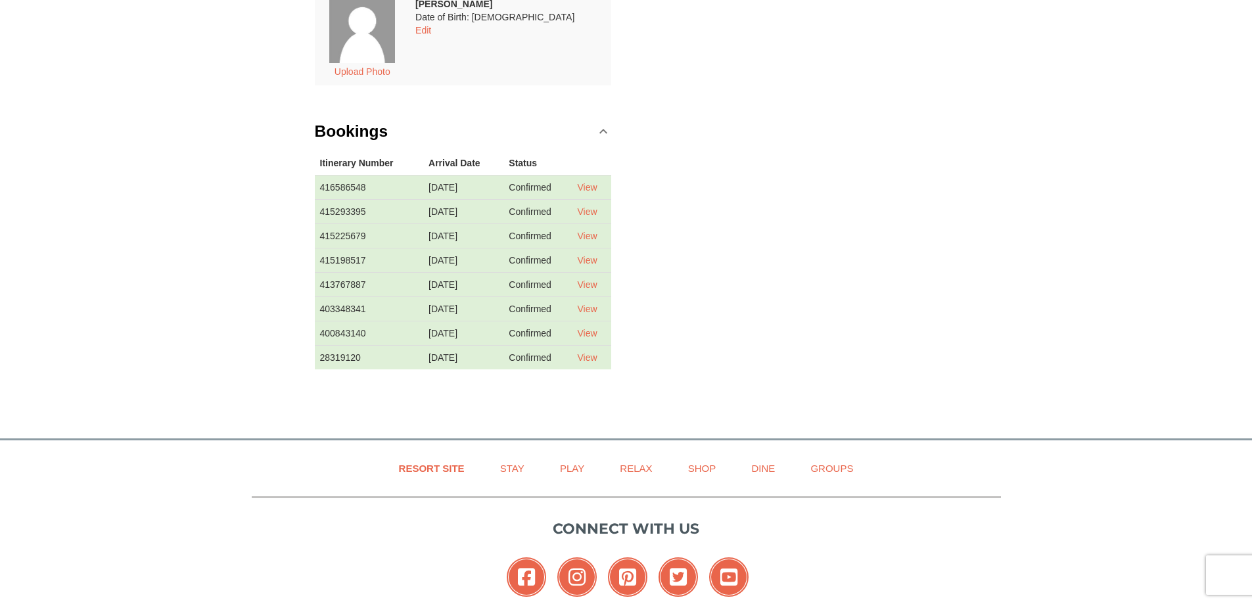
scroll to position [460, 0]
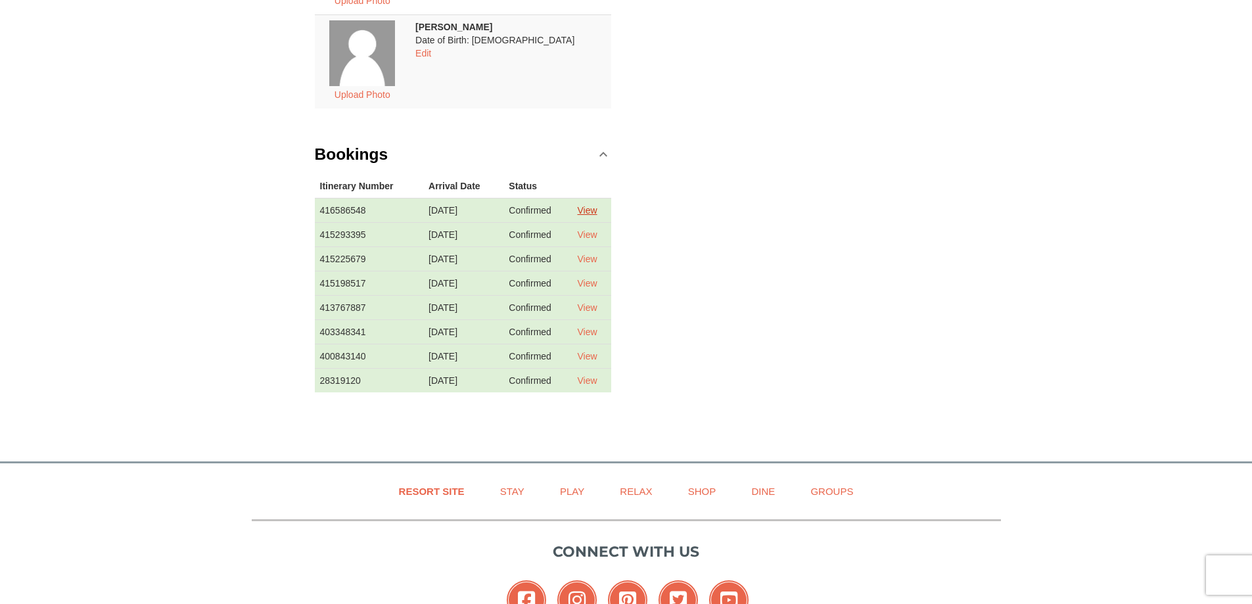
click at [594, 215] on link "View" at bounding box center [587, 210] width 20 height 11
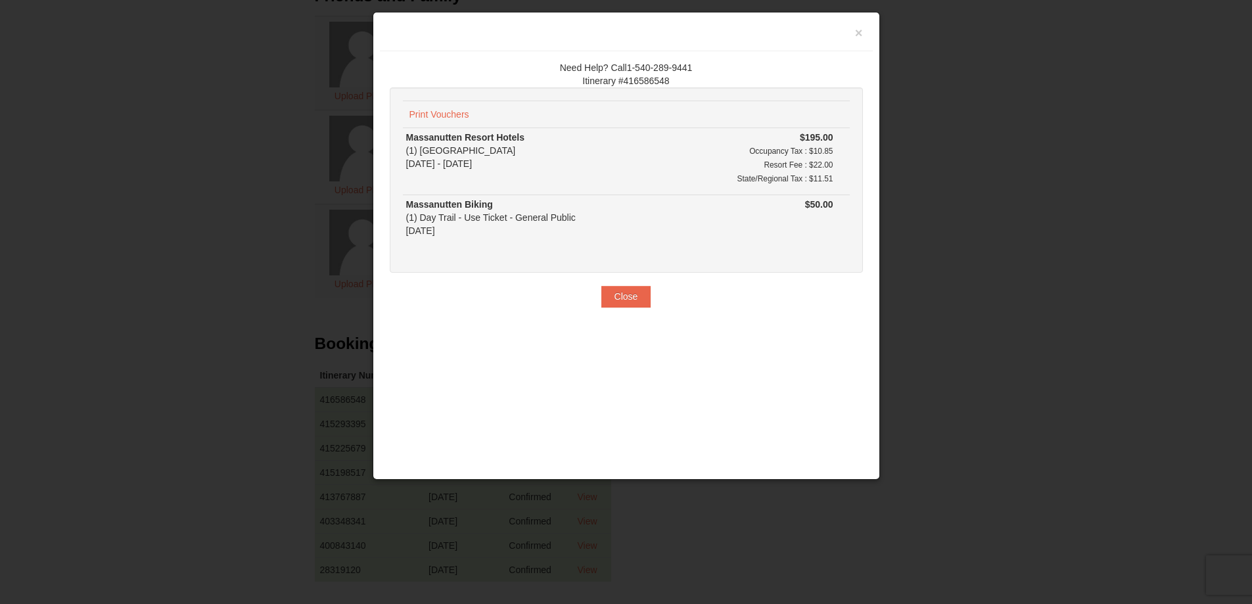
scroll to position [263, 0]
click at [619, 296] on button "Close" at bounding box center [626, 296] width 50 height 21
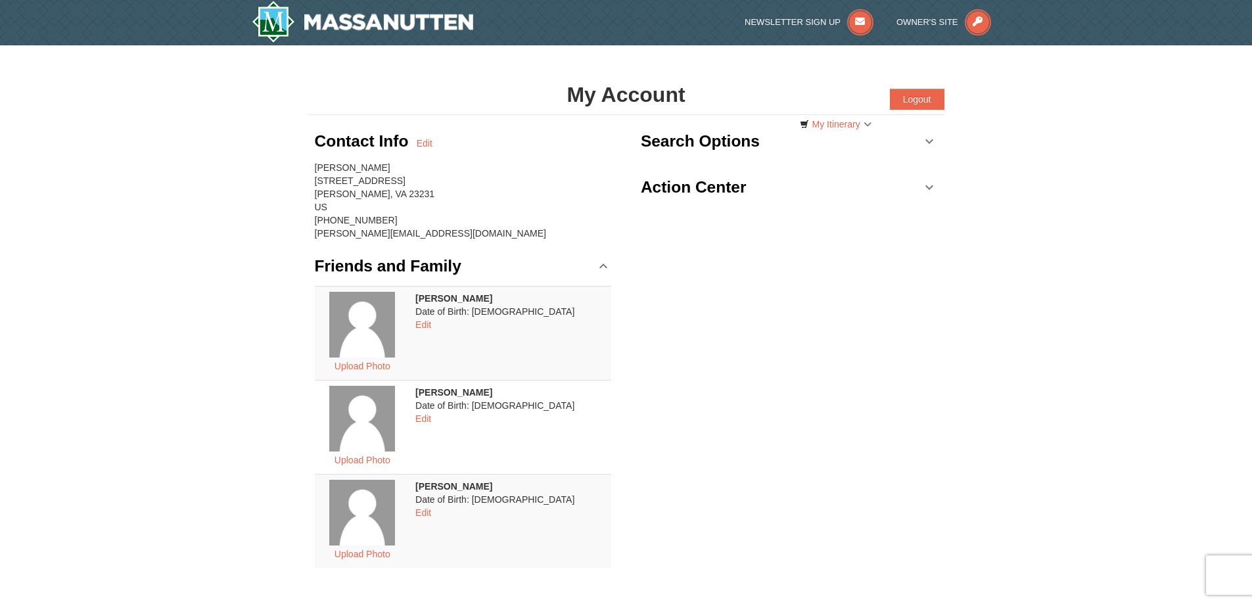
scroll to position [0, 0]
click at [935, 132] on link "Search Options" at bounding box center [789, 141] width 297 height 39
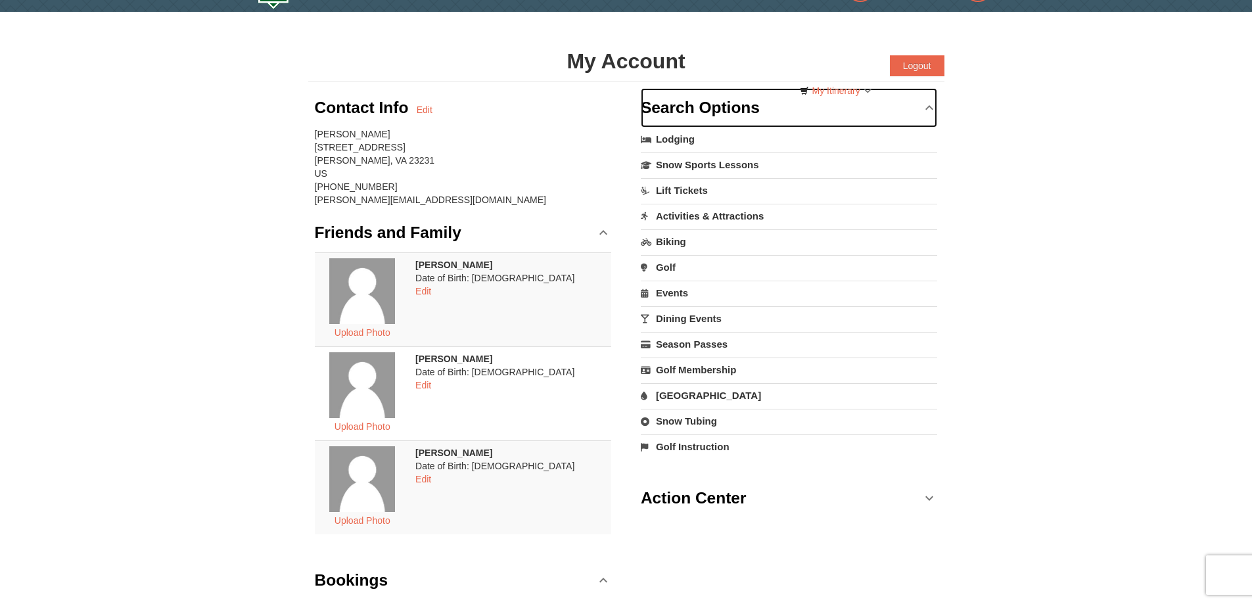
scroll to position [66, 0]
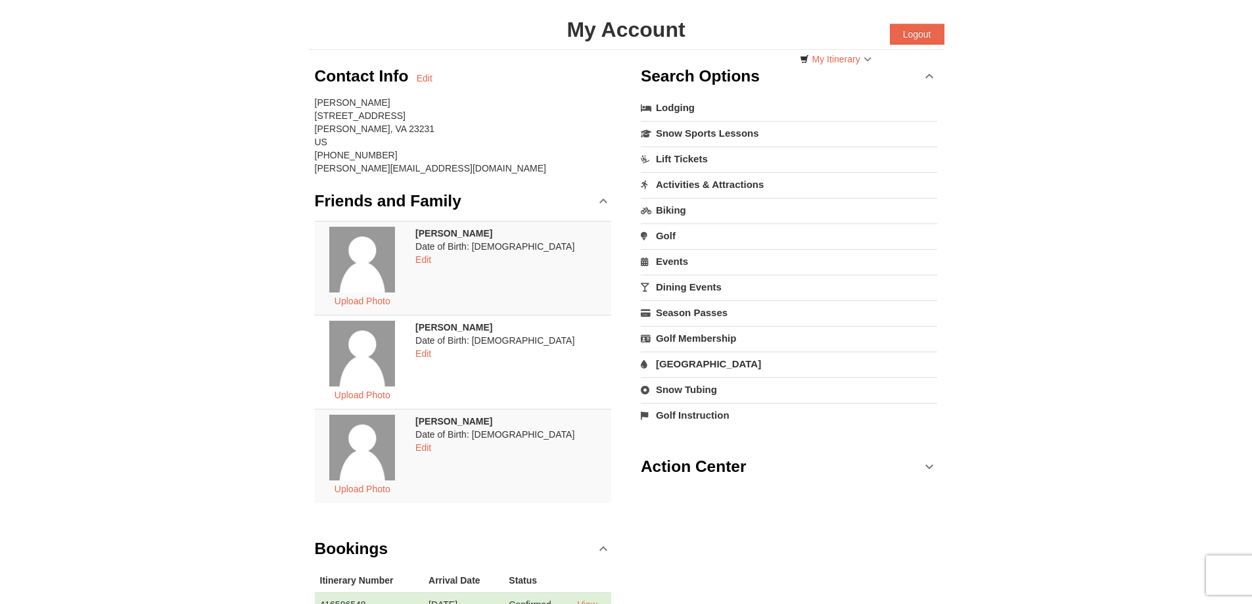
click at [927, 461] on link "Action Center" at bounding box center [789, 466] width 297 height 39
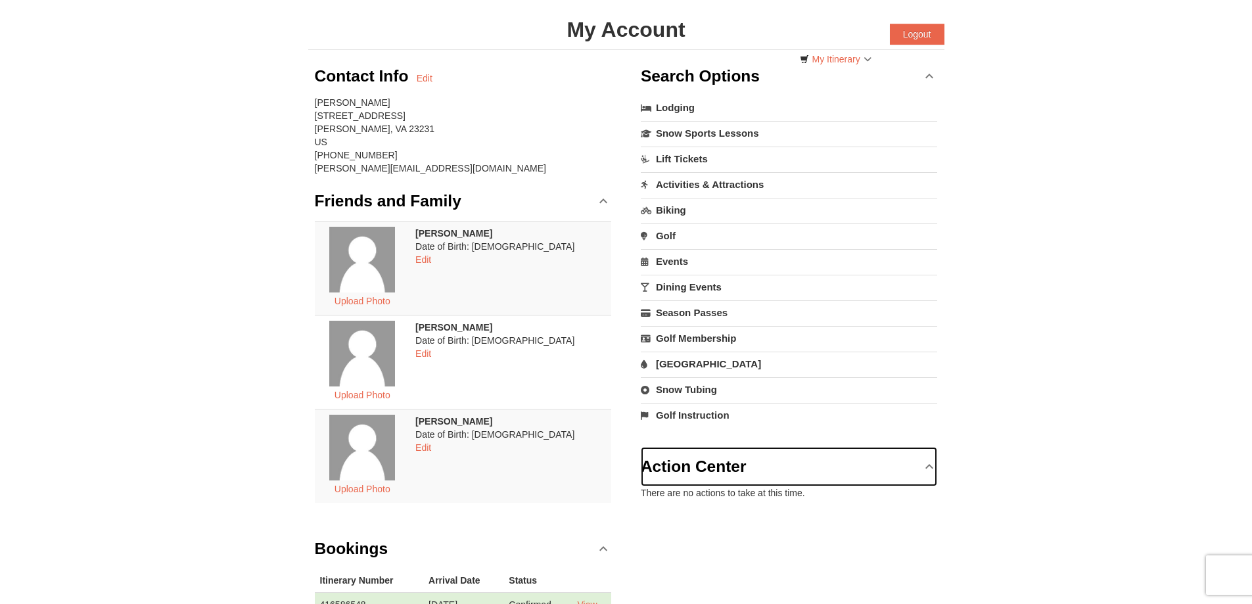
scroll to position [0, 0]
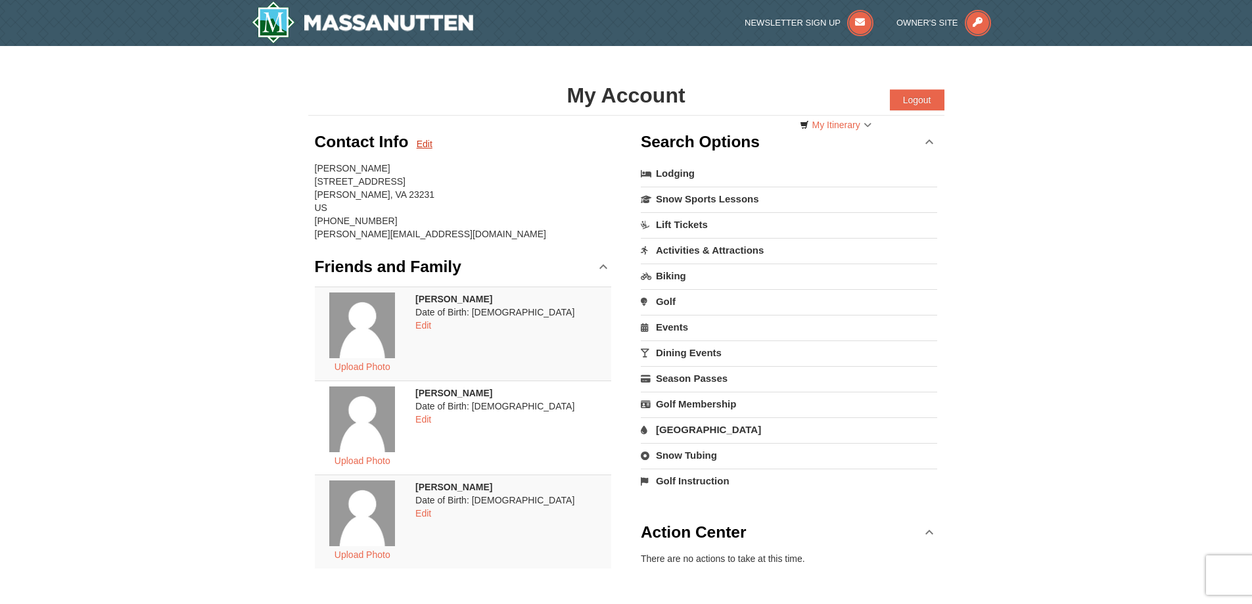
click at [422, 149] on link "Edit" at bounding box center [425, 143] width 16 height 13
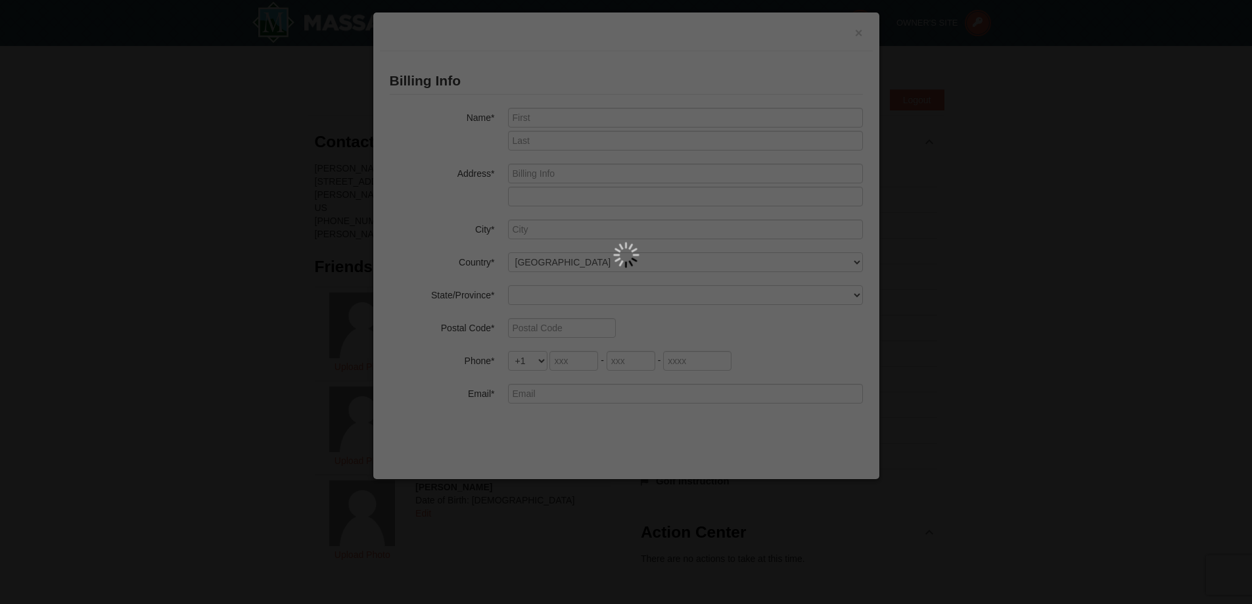
click at [861, 35] on div at bounding box center [626, 302] width 1252 height 604
type input "[PERSON_NAME]"
type input "[STREET_ADDRESS]"
type input "Henrico"
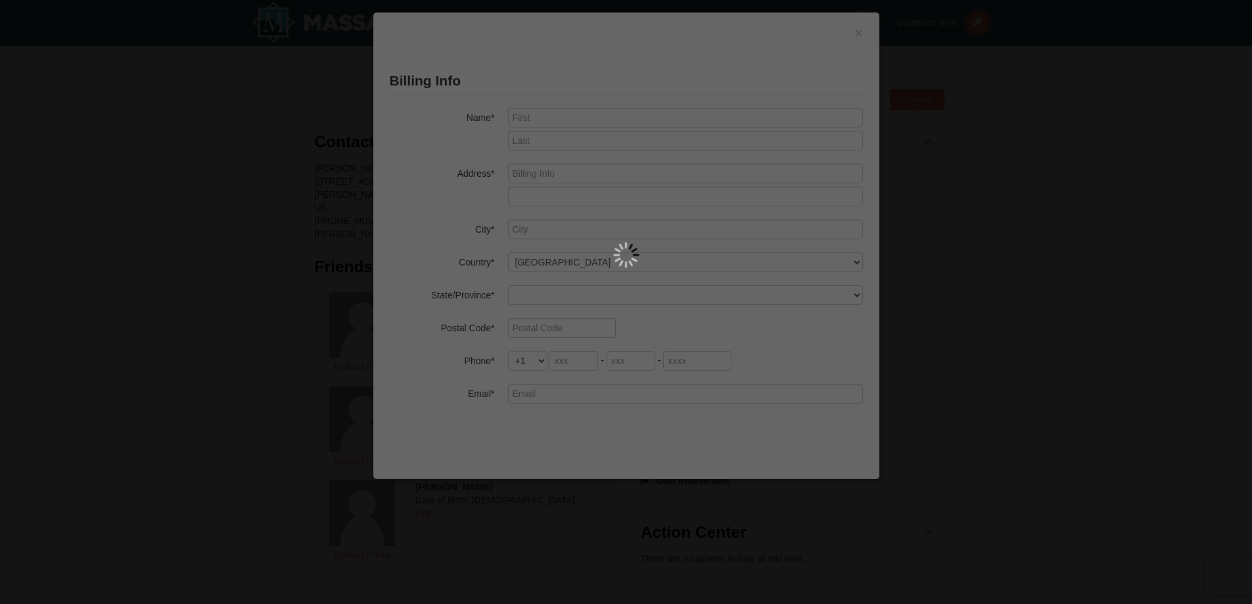
type input "23231"
type input "804"
type input "790"
type input "9596"
type input "[PERSON_NAME][EMAIL_ADDRESS][DOMAIN_NAME]"
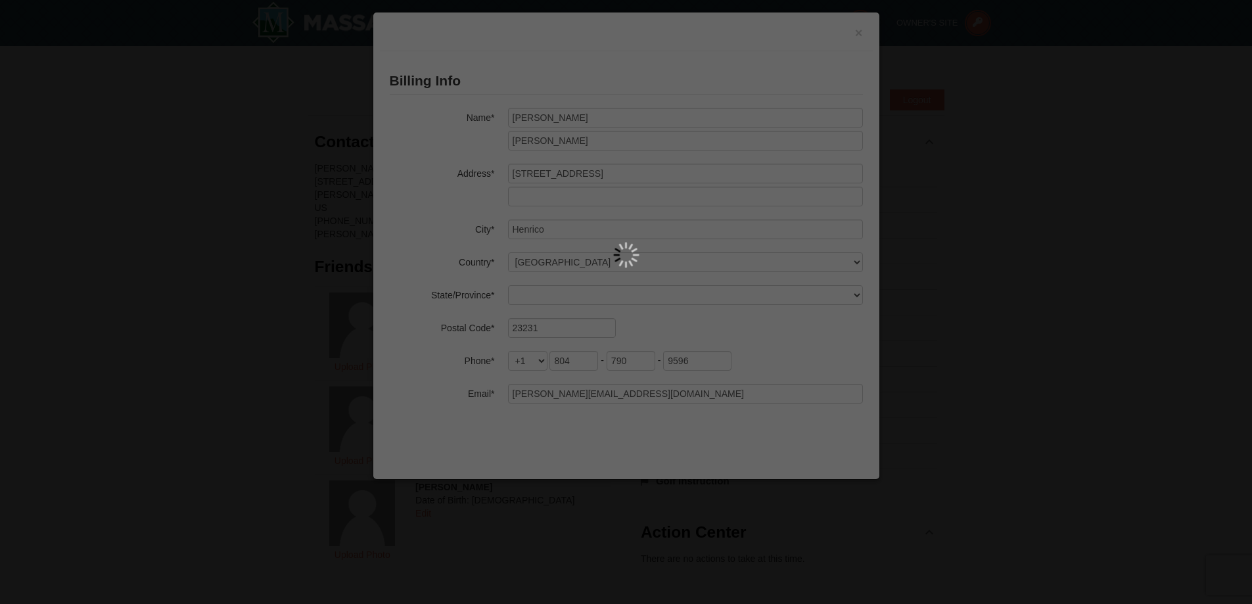
select select "VA"
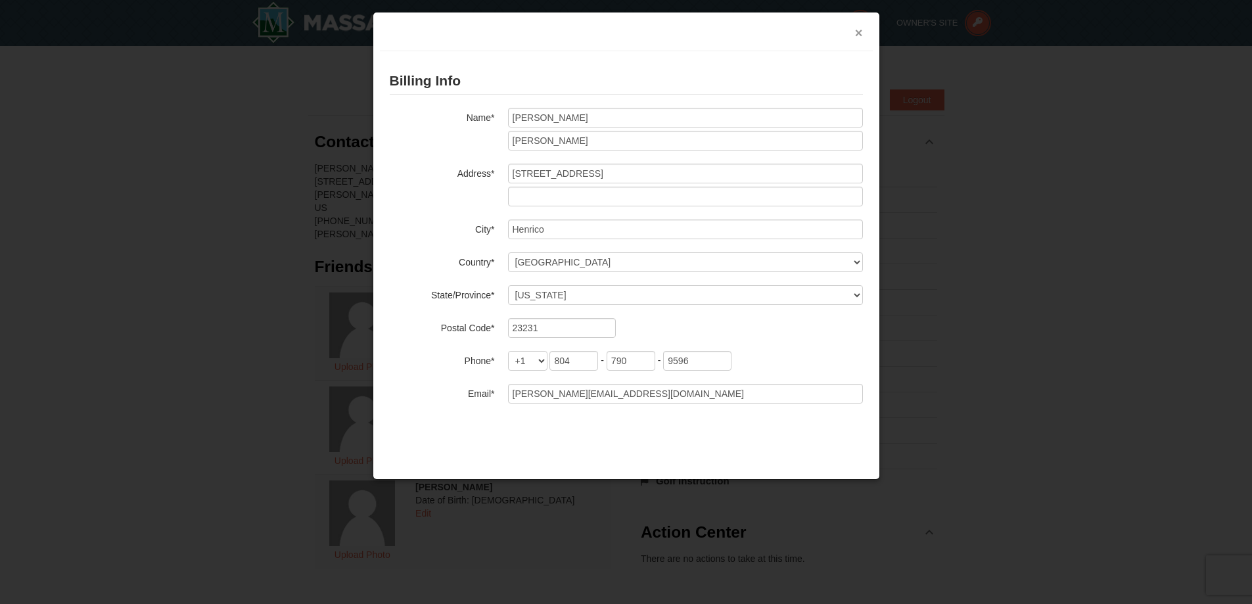
click at [858, 26] on button "×" at bounding box center [859, 32] width 8 height 13
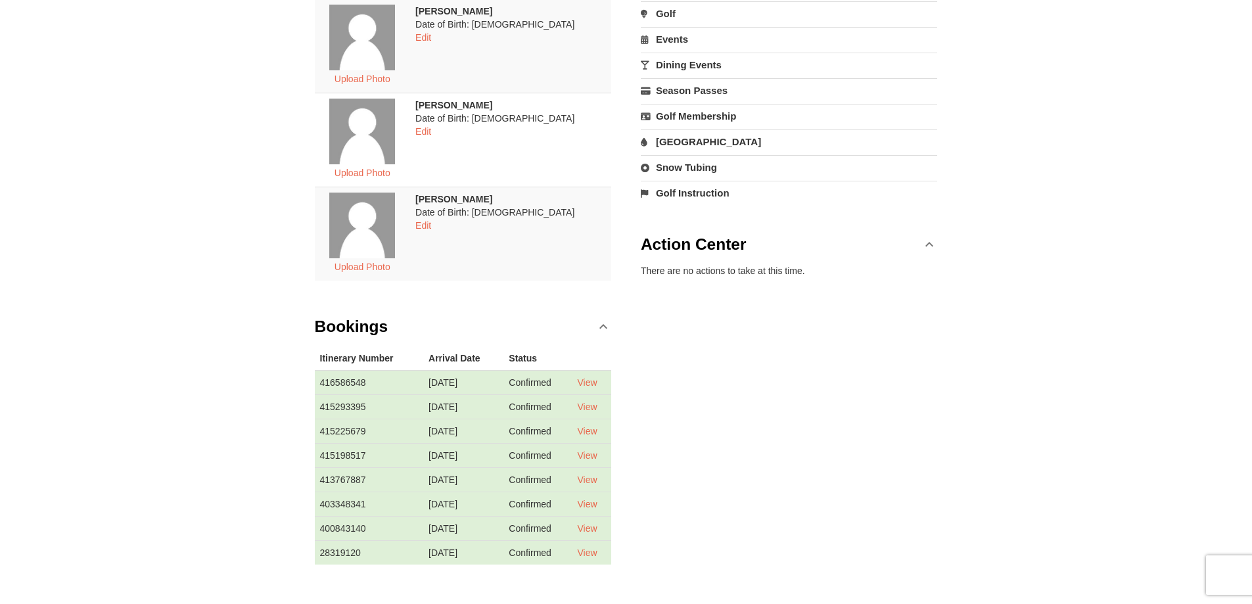
scroll to position [329, 0]
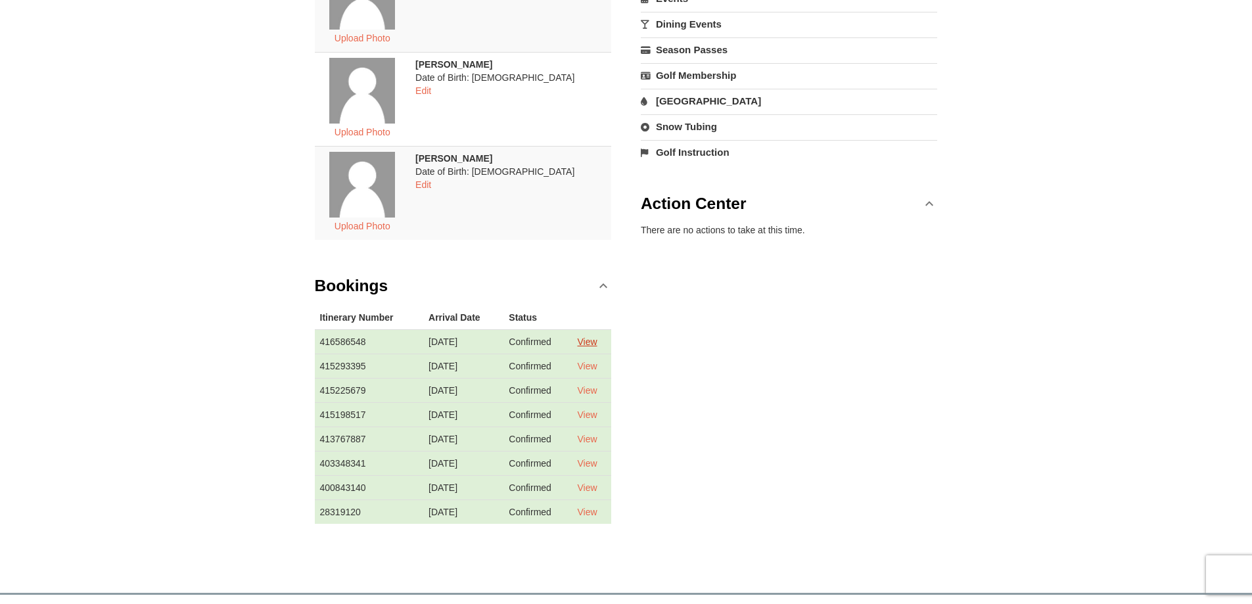
click at [594, 339] on link "View" at bounding box center [587, 342] width 20 height 11
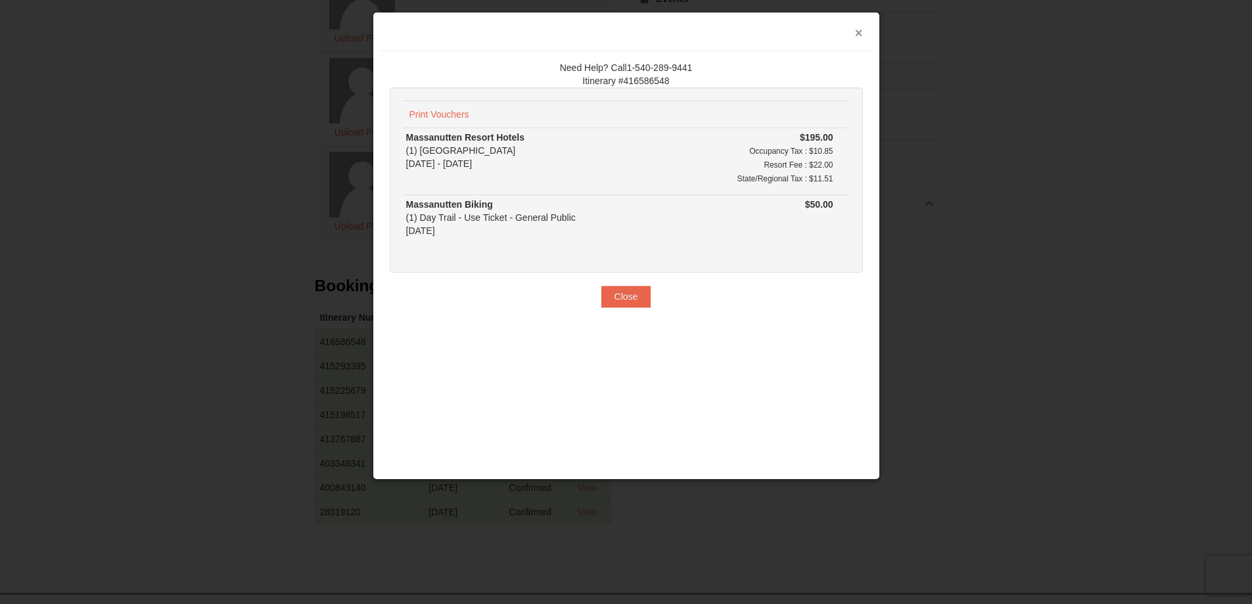
click at [858, 34] on button "×" at bounding box center [859, 32] width 8 height 13
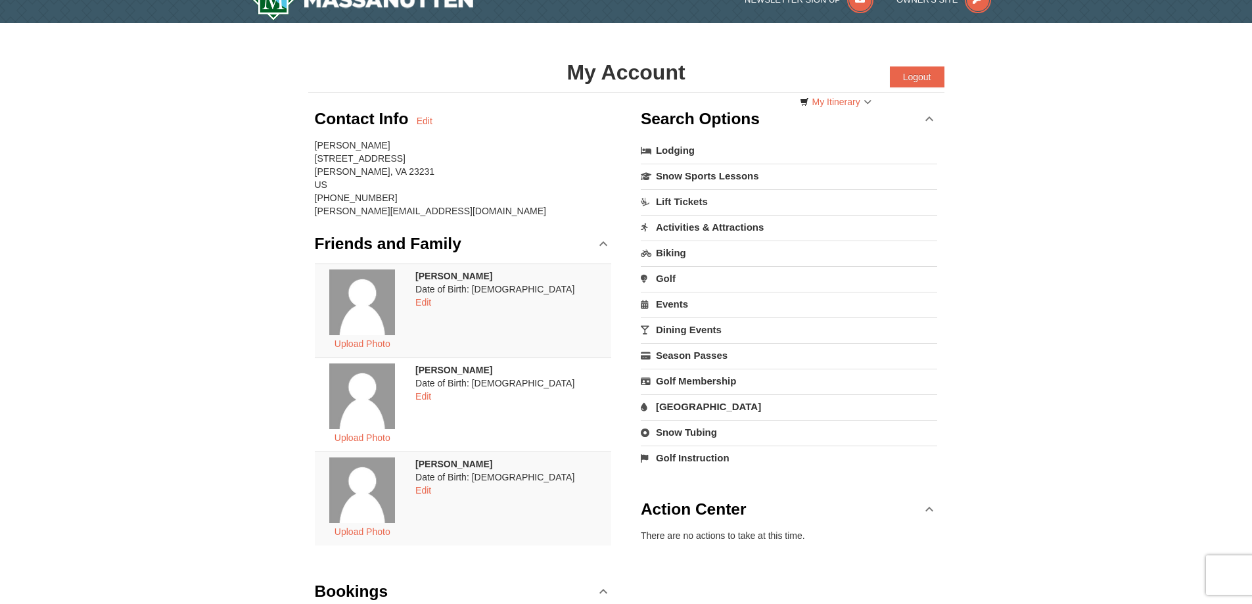
scroll to position [0, 0]
